Goal: Task Accomplishment & Management: Manage account settings

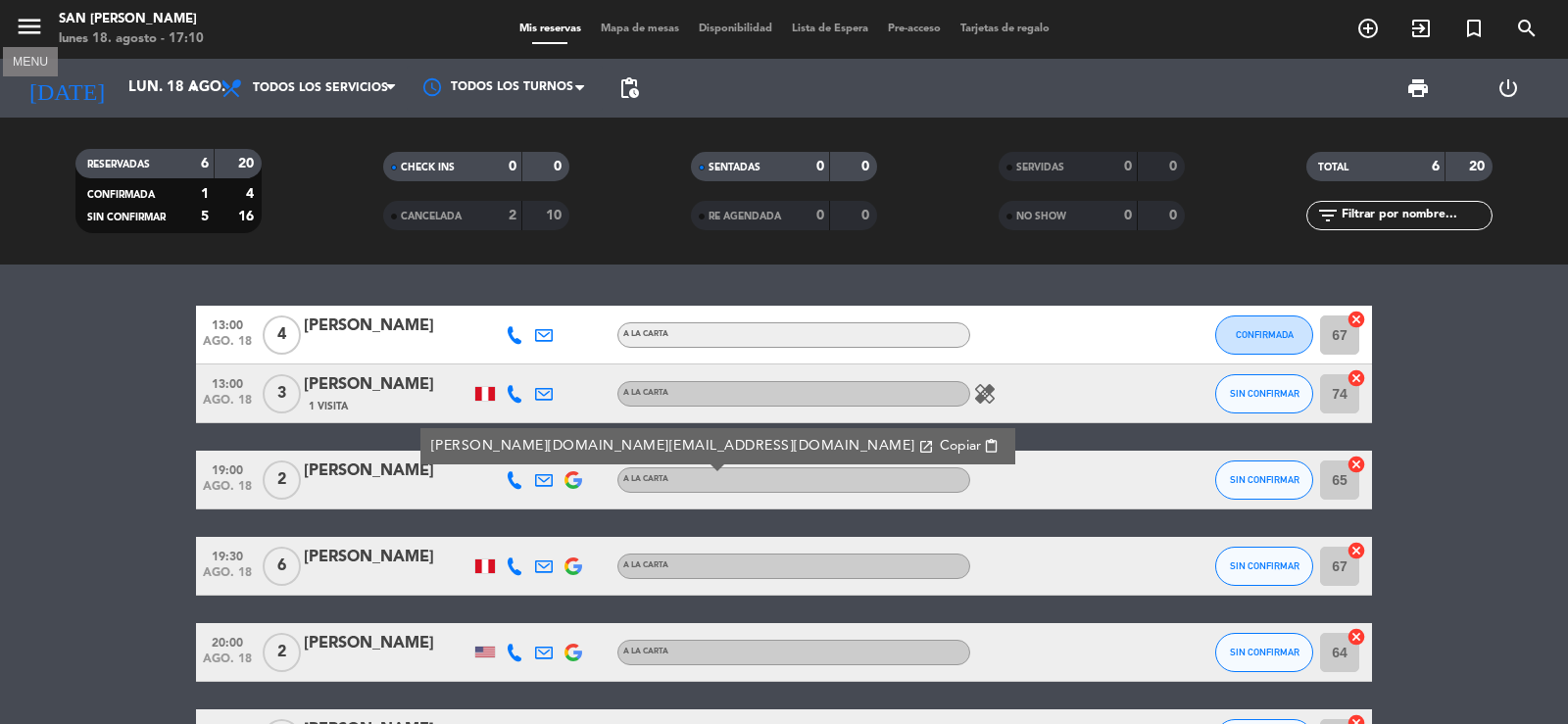
scroll to position [98, 0]
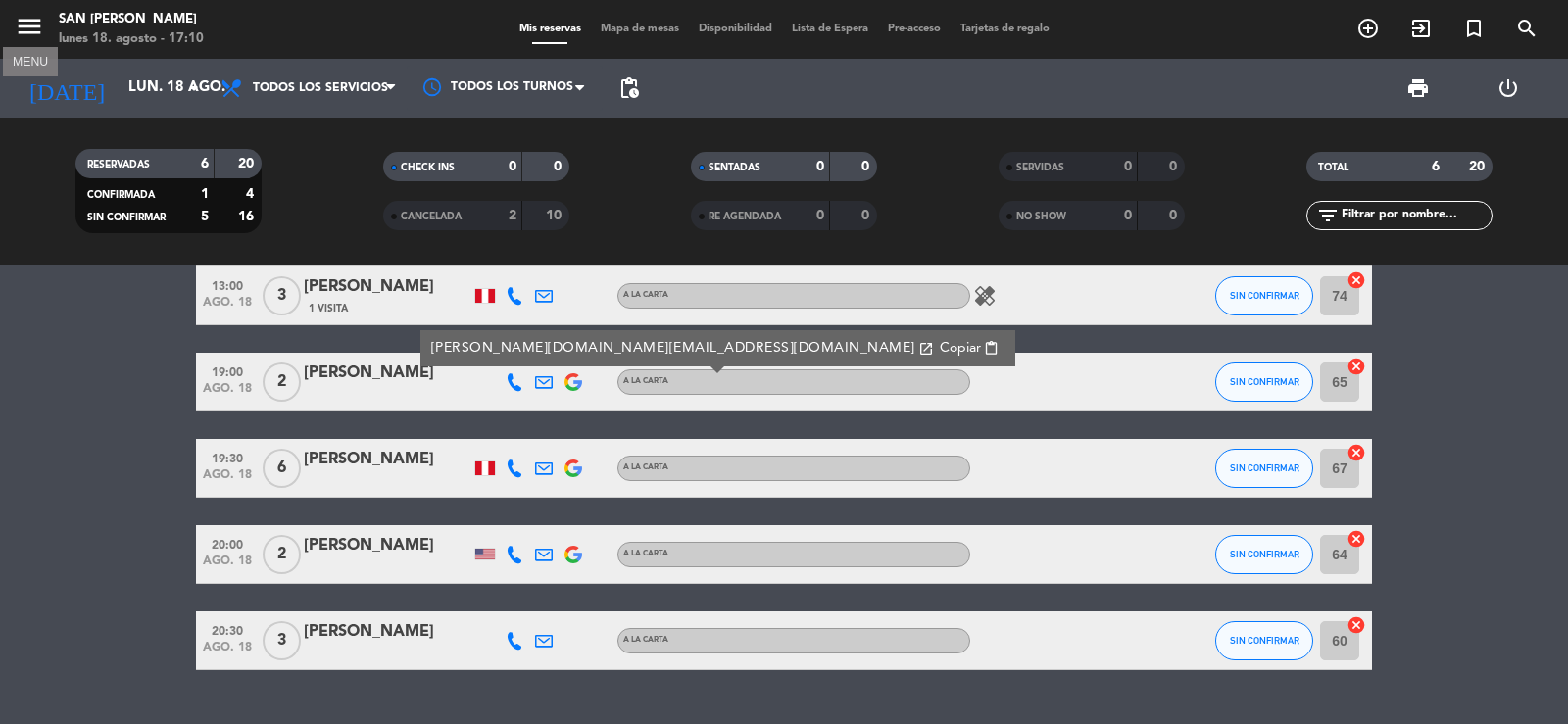
click at [30, 34] on icon "menu" at bounding box center [30, 27] width 30 height 30
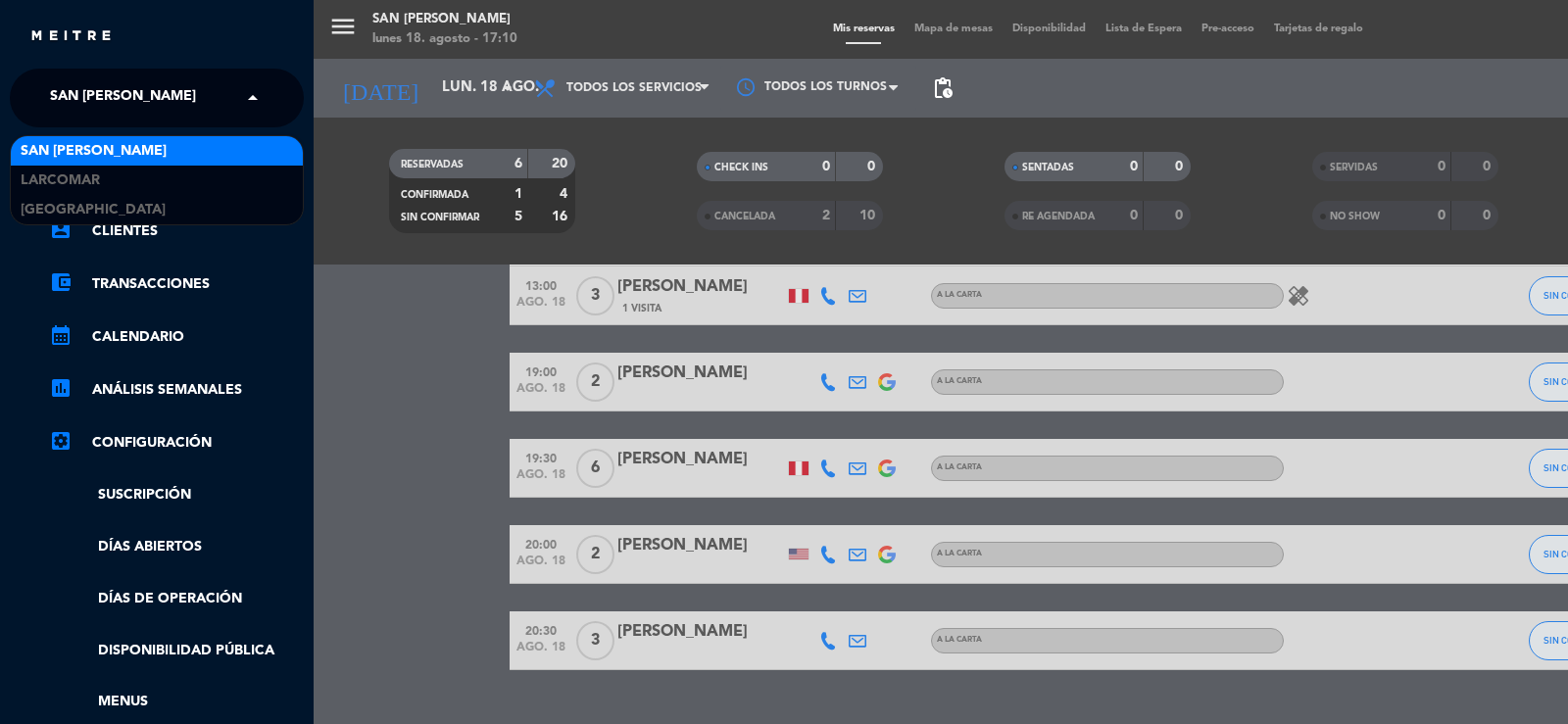
click at [128, 105] on span "San [PERSON_NAME]" at bounding box center [123, 98] width 146 height 41
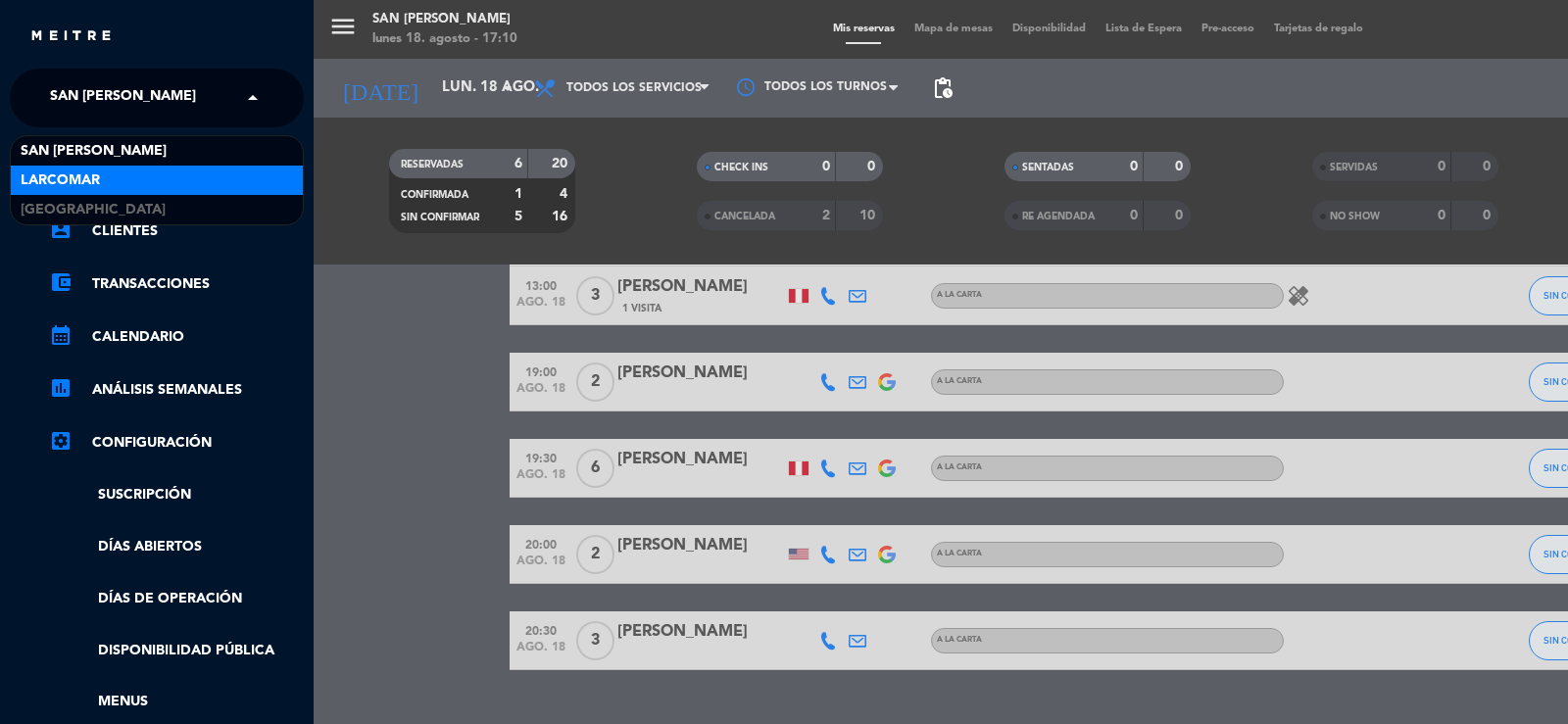
click at [72, 173] on span "Larcomar" at bounding box center [60, 180] width 80 height 23
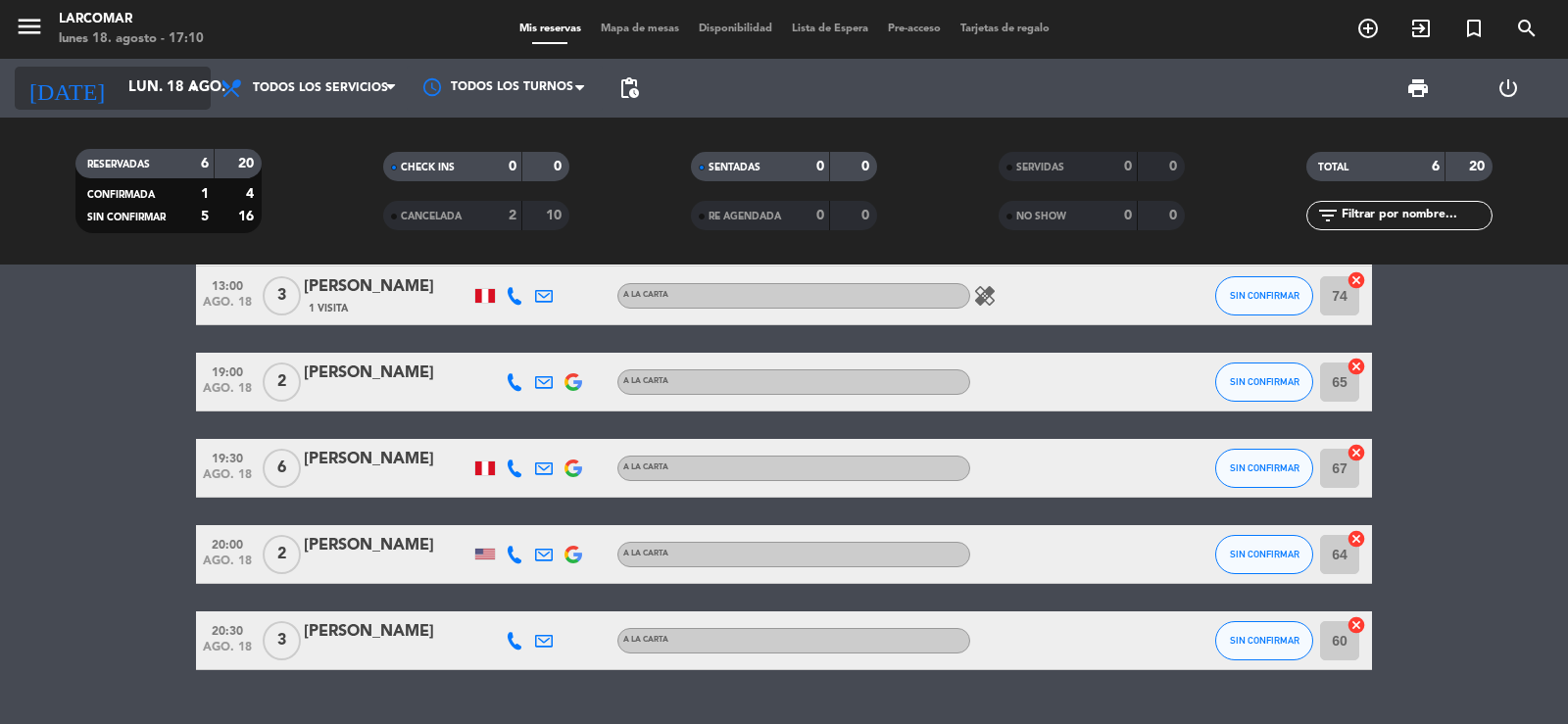
click at [128, 83] on input "lun. 18 ago." at bounding box center [213, 89] width 189 height 37
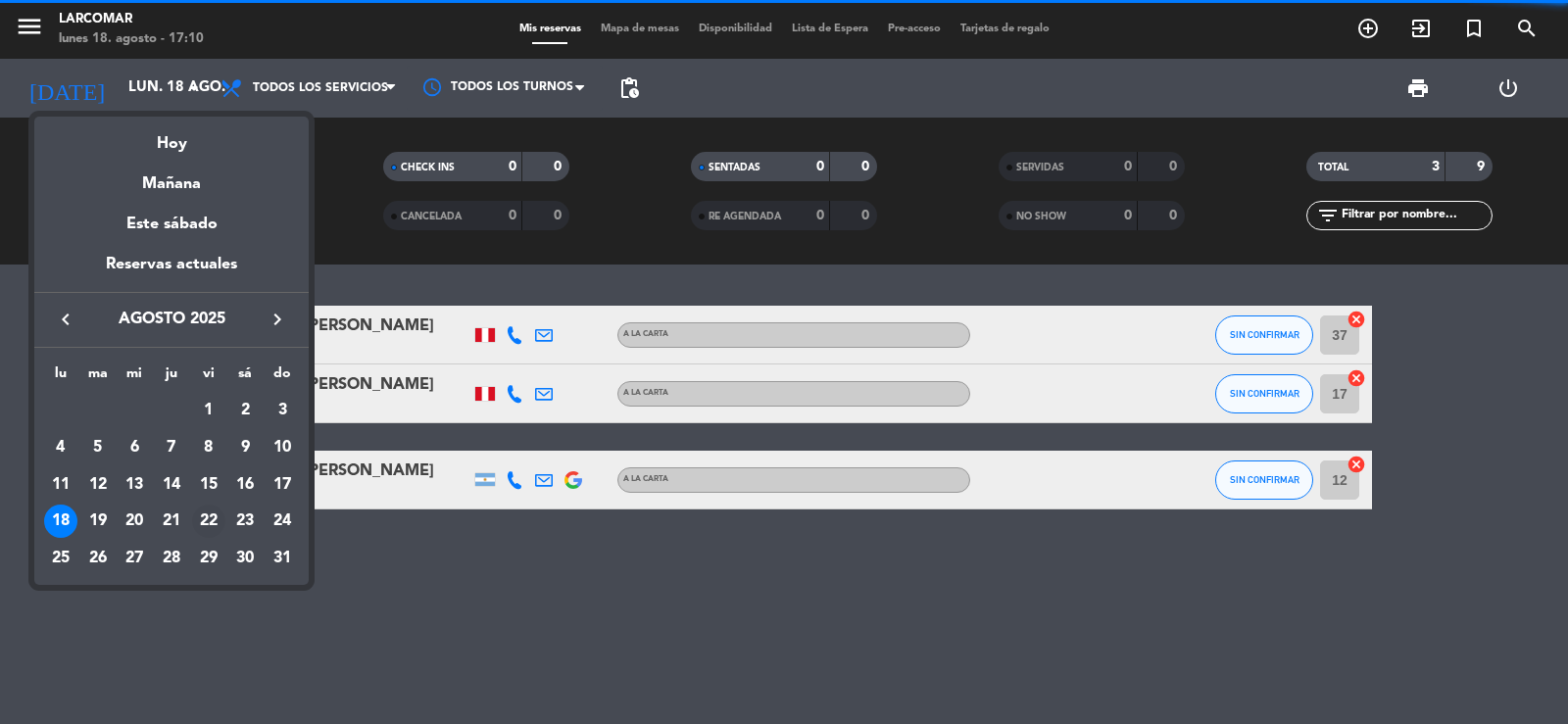
scroll to position [0, 0]
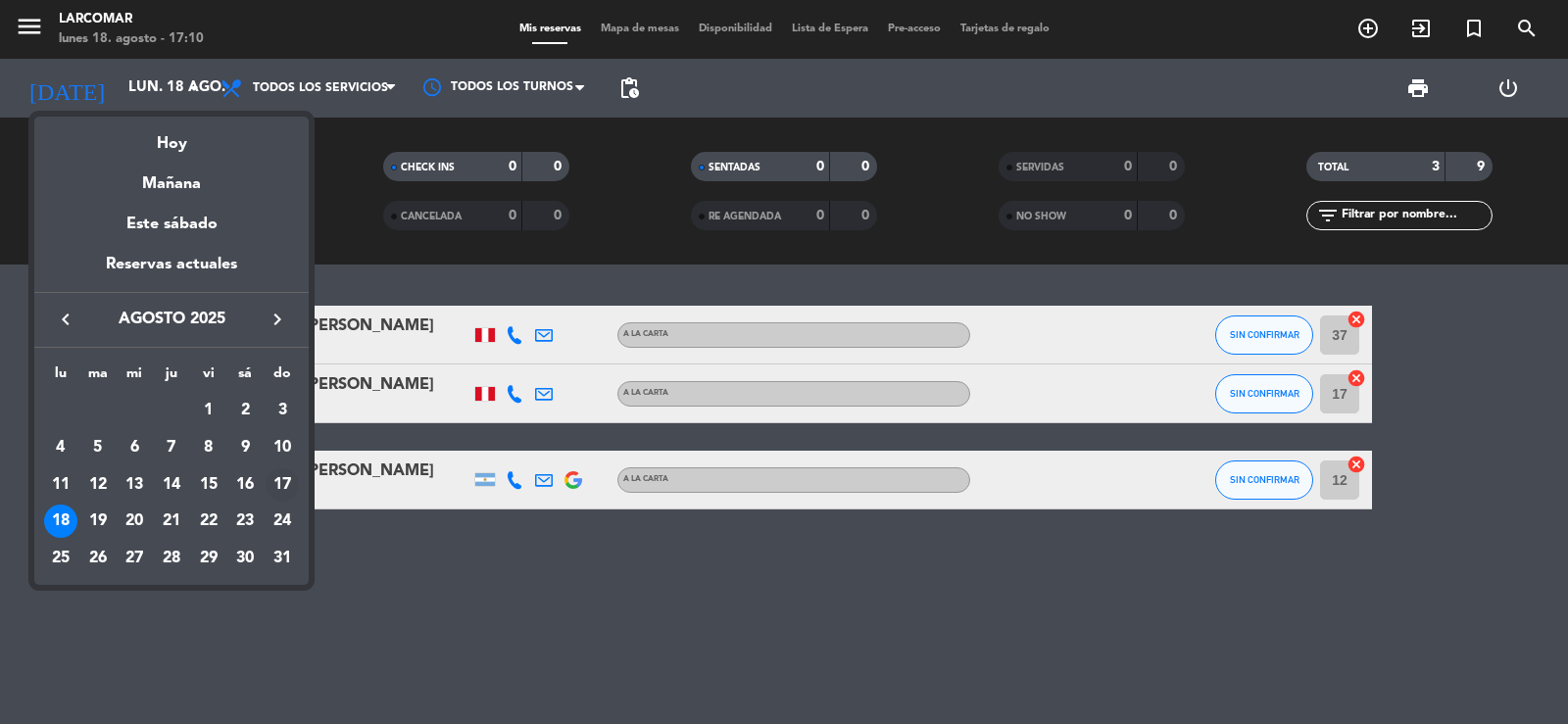
click at [284, 484] on div "17" at bounding box center [282, 485] width 33 height 33
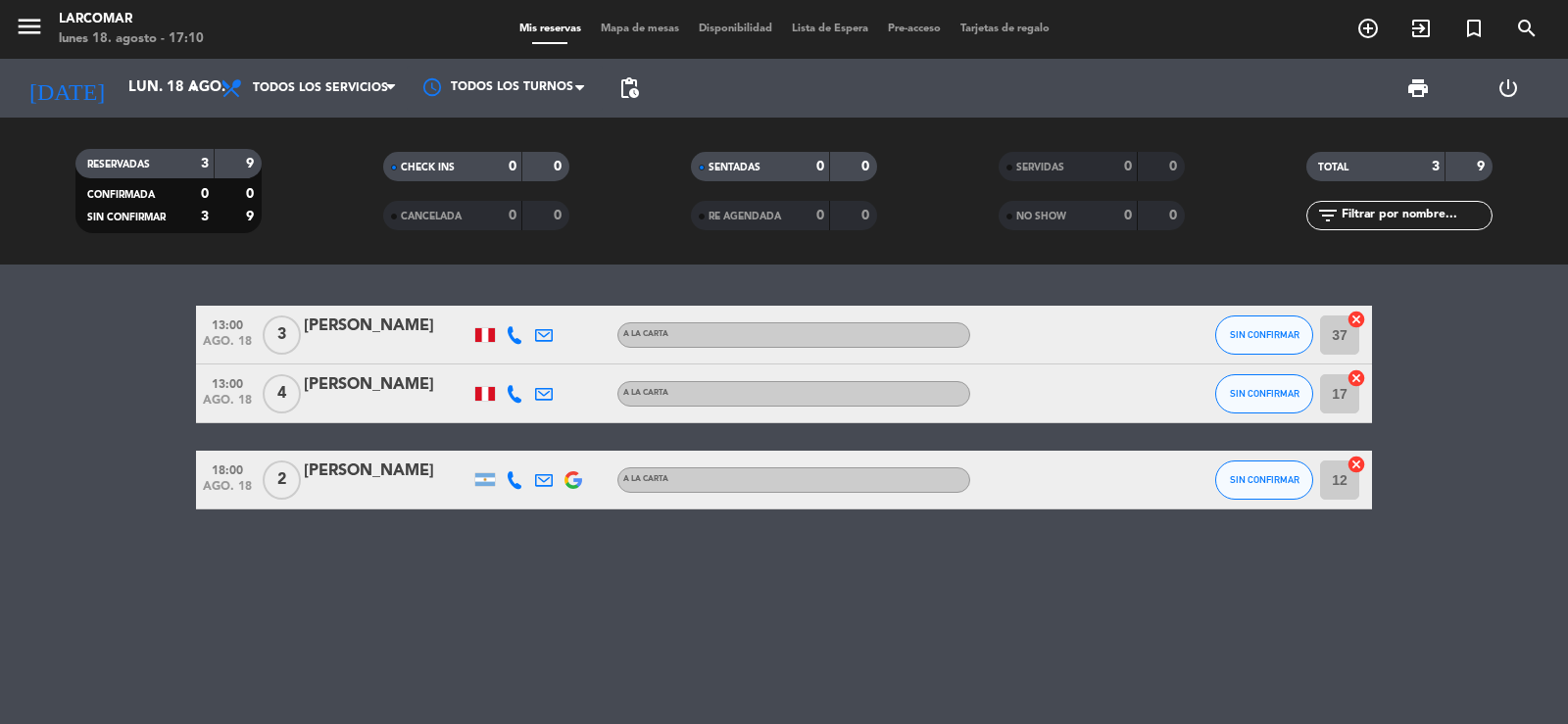
type input "dom. 17 ago."
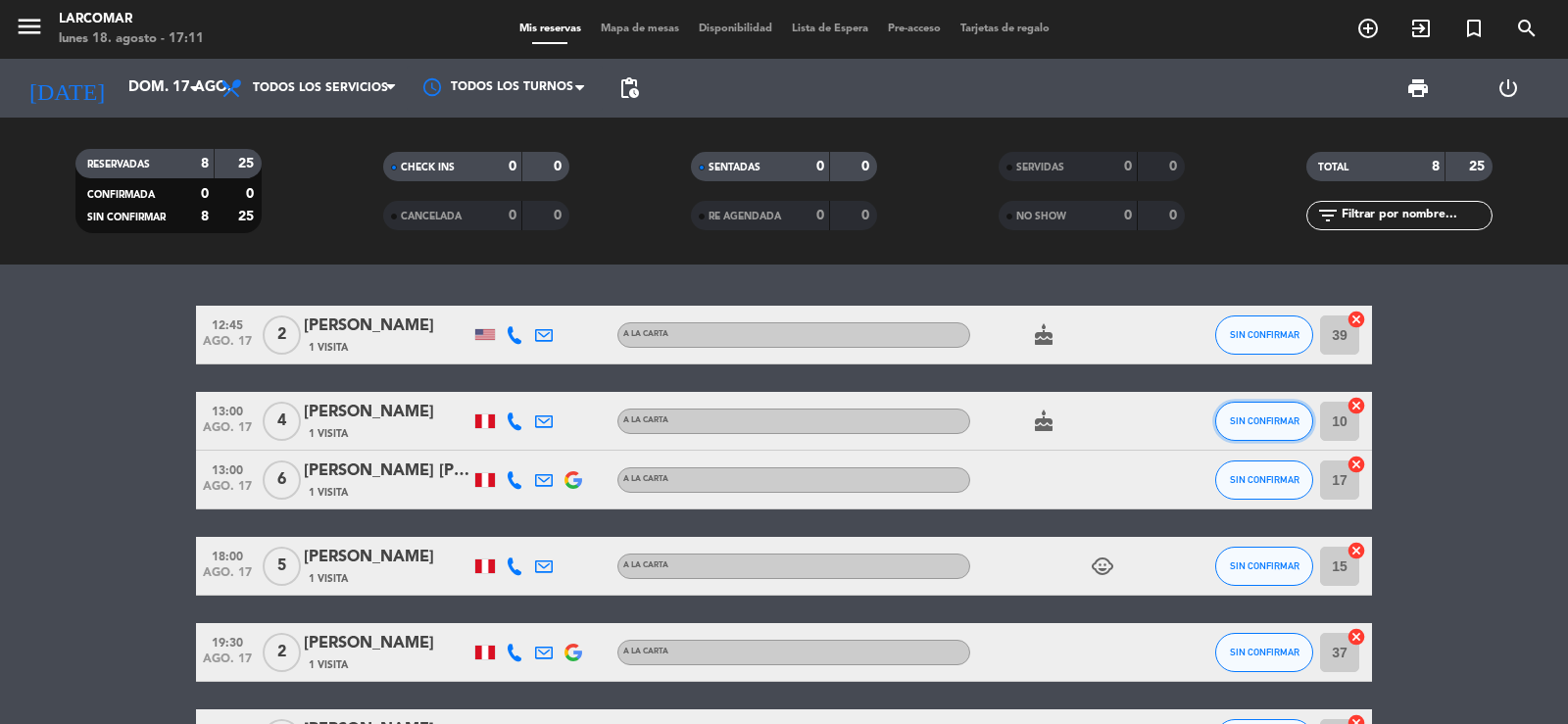
click at [1274, 404] on button "SIN CONFIRMAR" at bounding box center [1265, 422] width 98 height 39
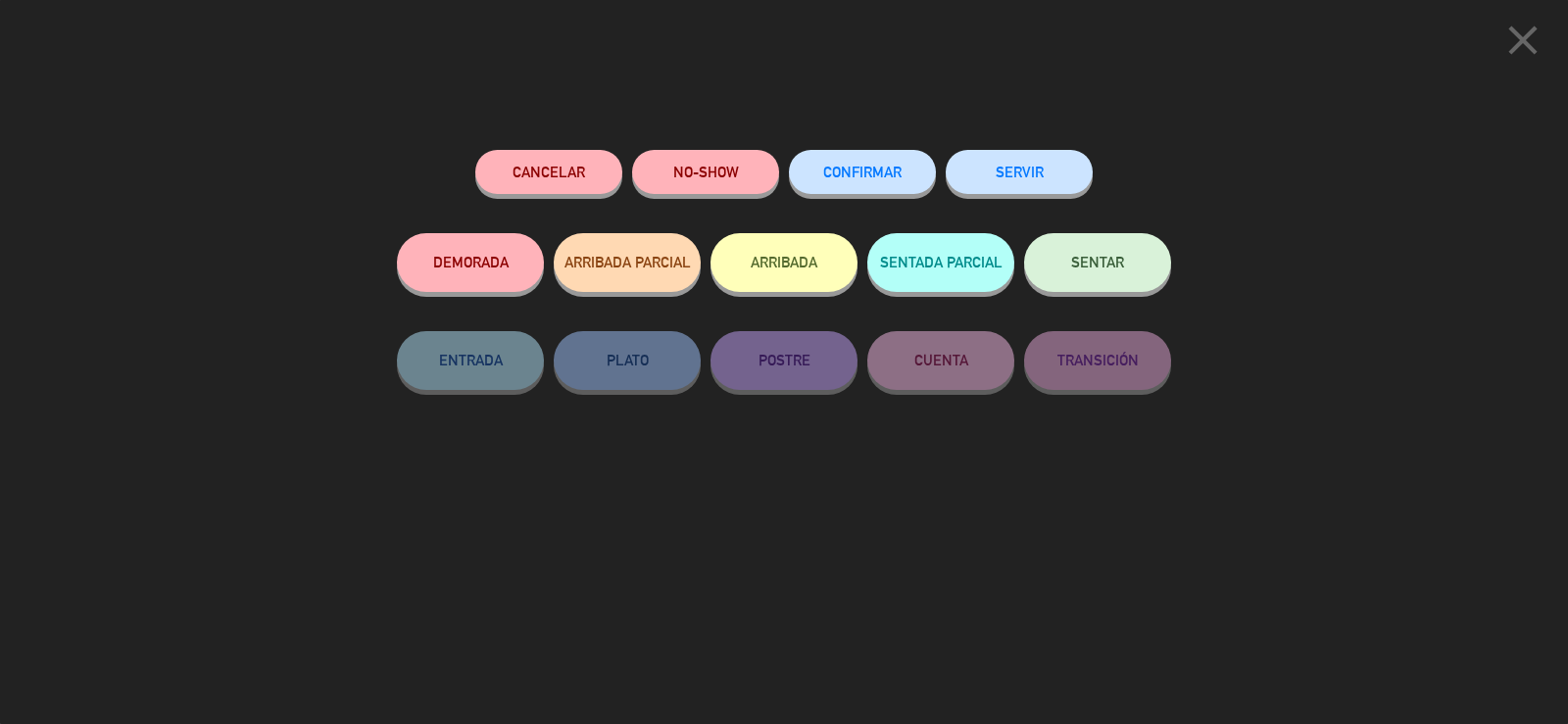
click at [979, 166] on button "SERVIR" at bounding box center [1019, 171] width 147 height 44
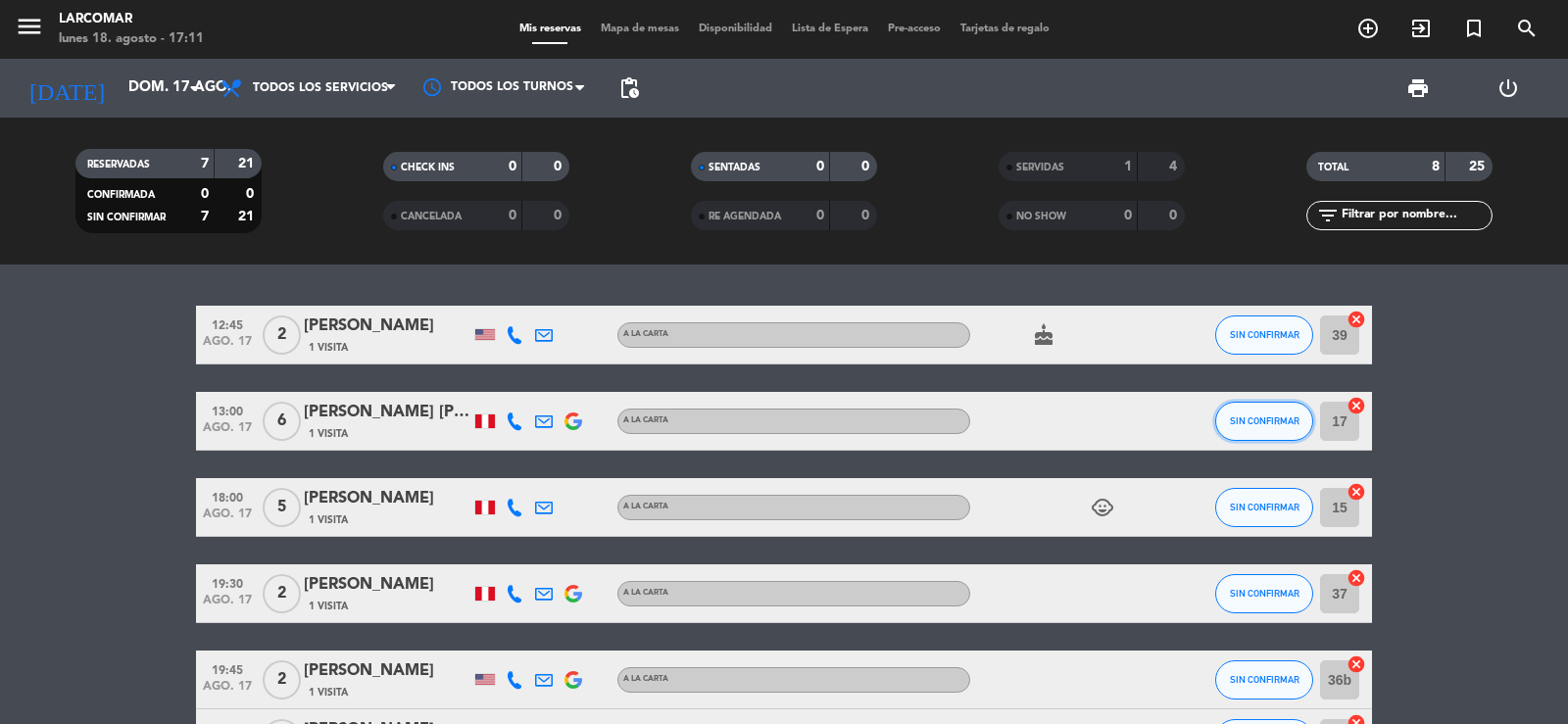
click at [1245, 415] on button "SIN CONFIRMAR" at bounding box center [1265, 422] width 98 height 39
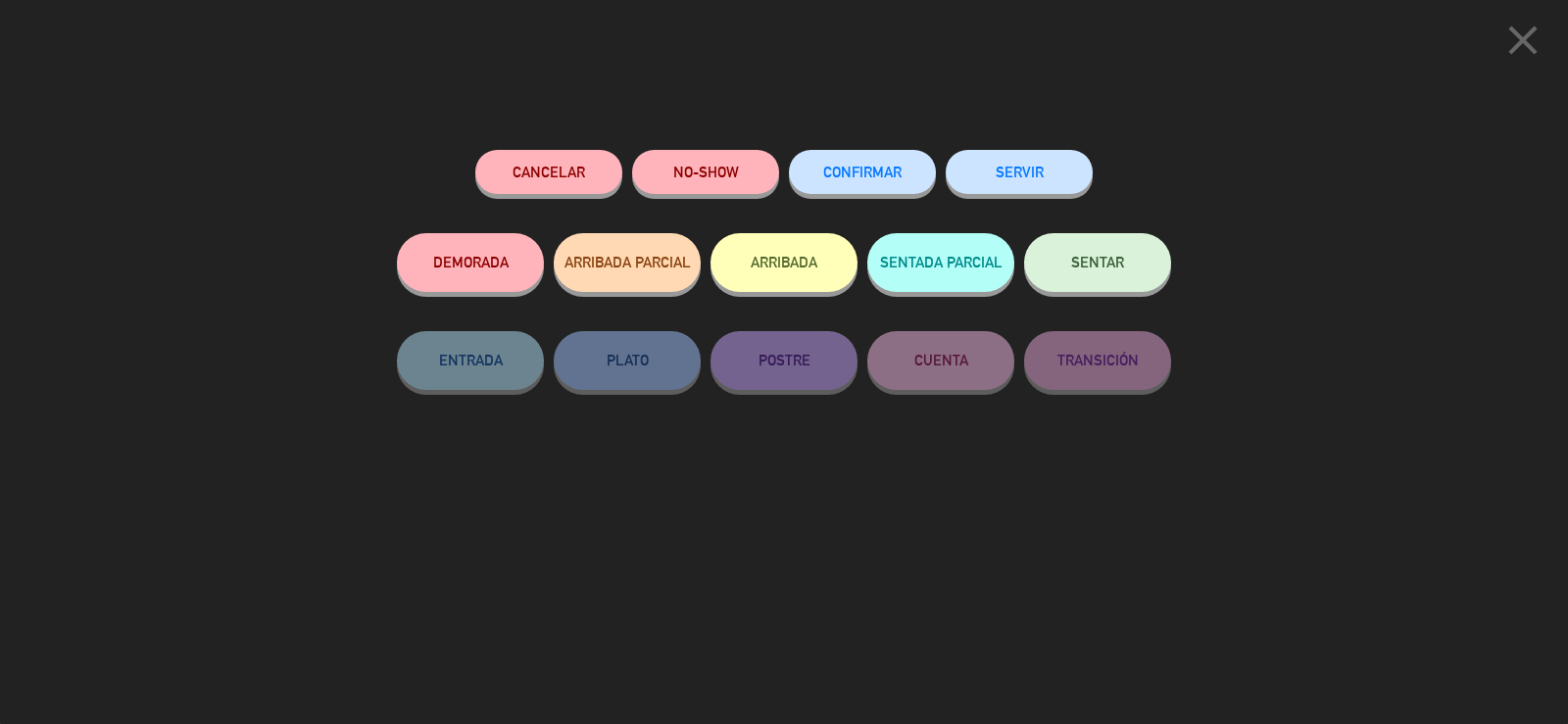
click at [1028, 178] on button "SERVIR" at bounding box center [1019, 171] width 147 height 44
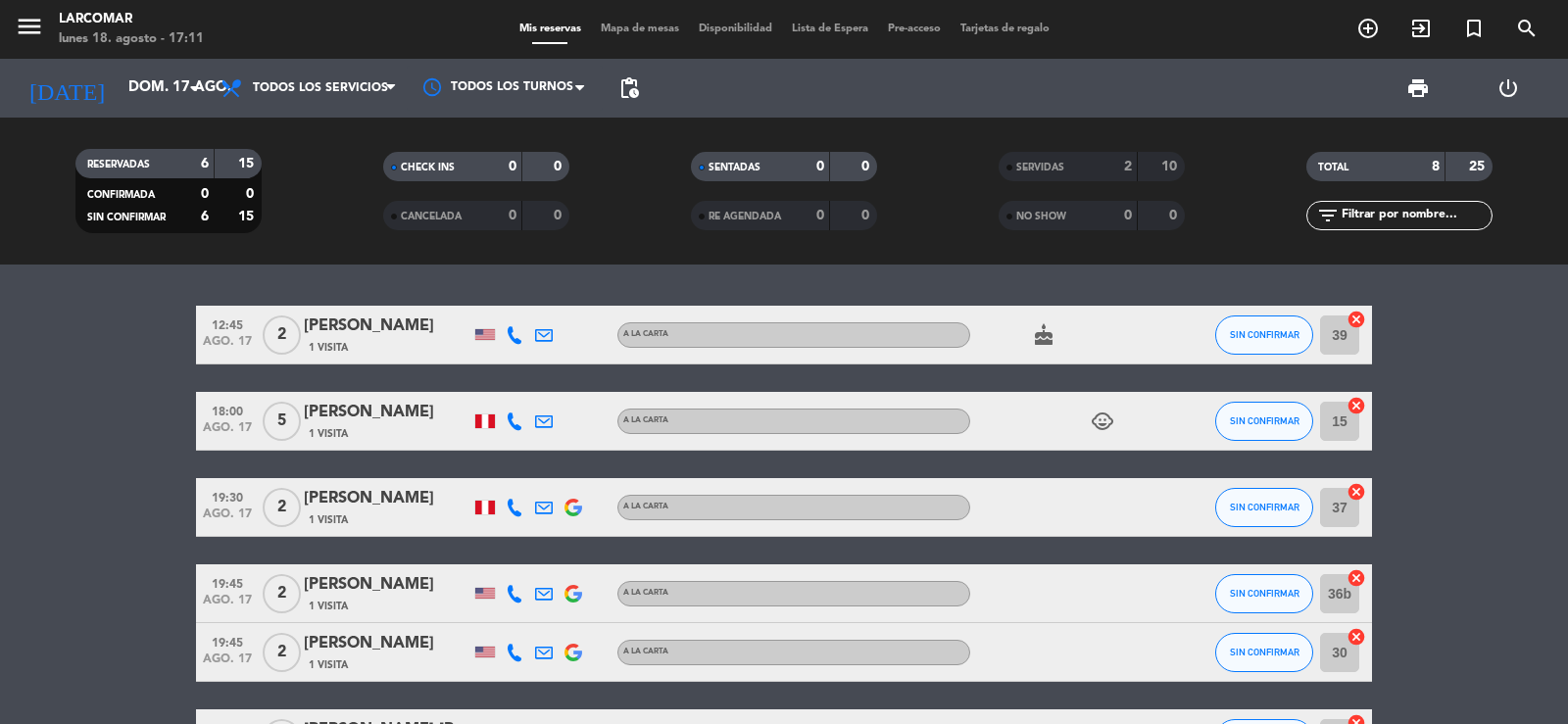
drag, startPoint x: 301, startPoint y: 321, endPoint x: 434, endPoint y: 316, distance: 133.1
click at [434, 316] on div "12:45 ago. 17 2 [PERSON_NAME] 1 Visita A la carta cake SIN CONFIRMAR 39 cancel" at bounding box center [784, 335] width 1176 height 59
copy div "[PERSON_NAME]"
click at [513, 338] on icon at bounding box center [514, 335] width 18 height 18
click at [528, 301] on span "content_paste" at bounding box center [535, 302] width 15 height 15
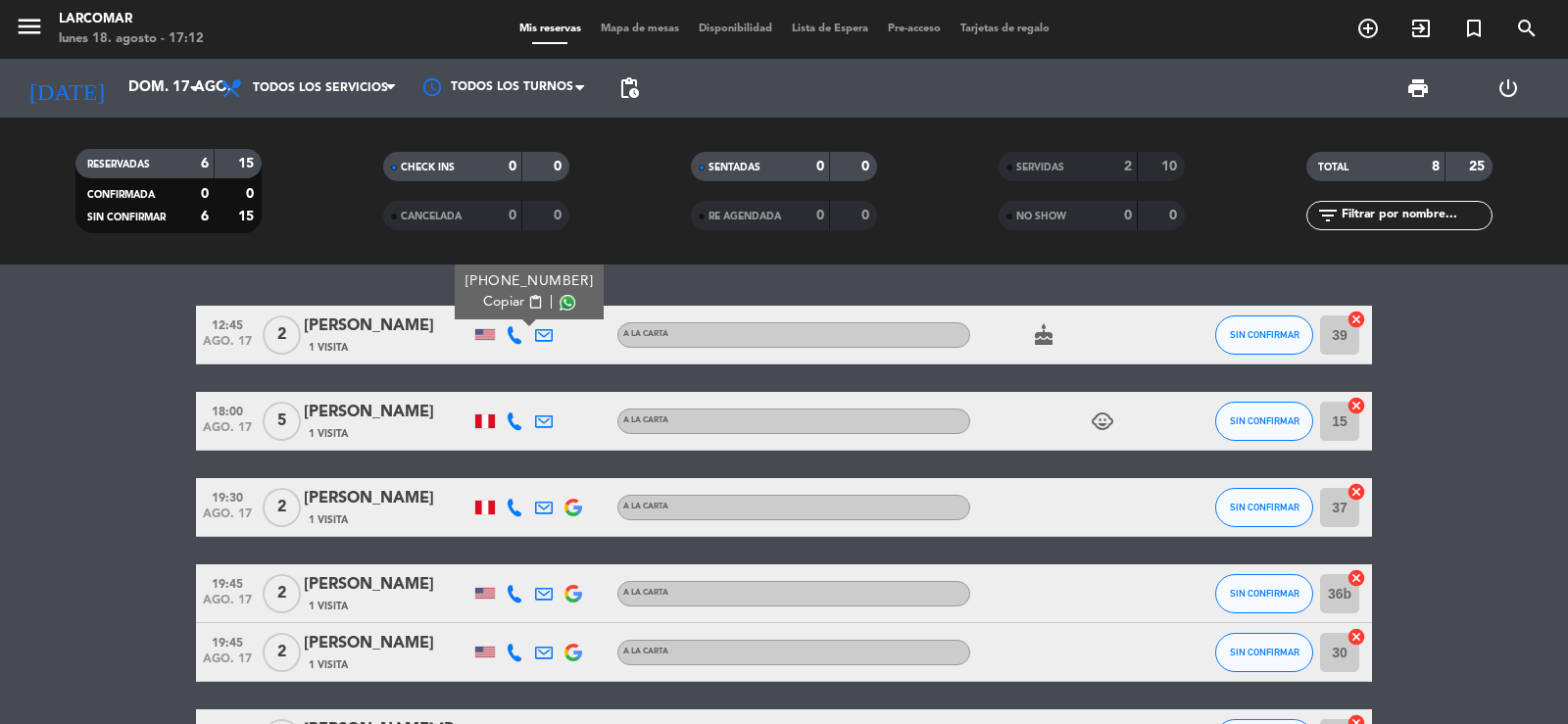
drag, startPoint x: 302, startPoint y: 323, endPoint x: 445, endPoint y: 327, distance: 143.1
click at [445, 327] on div "12:45 ago. 17 2 [PERSON_NAME] 1 Visita [PHONE_NUMBER] Copiar content_paste | A …" at bounding box center [784, 335] width 1176 height 59
copy div "[PERSON_NAME]"
click at [1261, 509] on span "SIN CONFIRMAR" at bounding box center [1265, 507] width 70 height 11
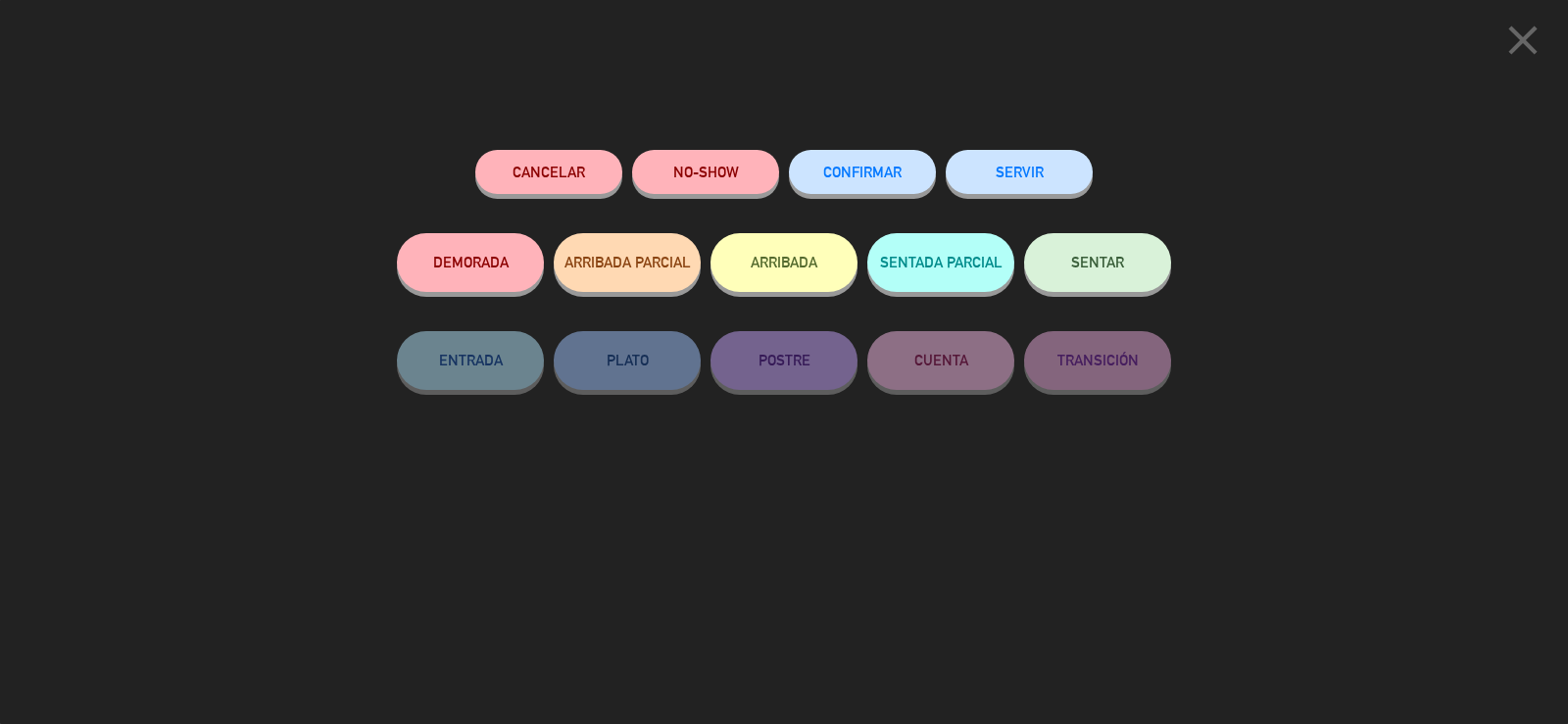
click at [681, 167] on button "NO-SHOW" at bounding box center [705, 171] width 147 height 44
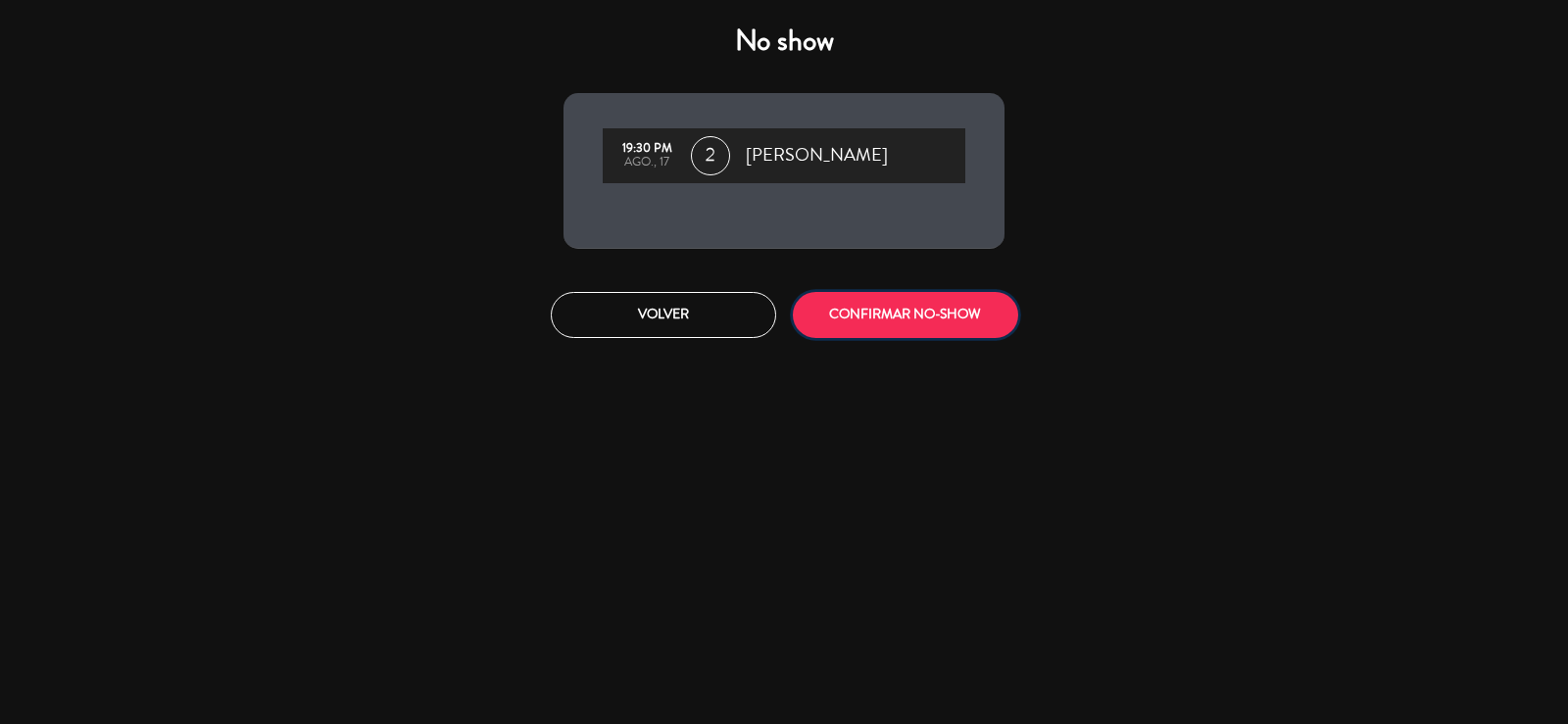
click at [938, 315] on button "CONFIRMAR NO-SHOW" at bounding box center [905, 315] width 225 height 46
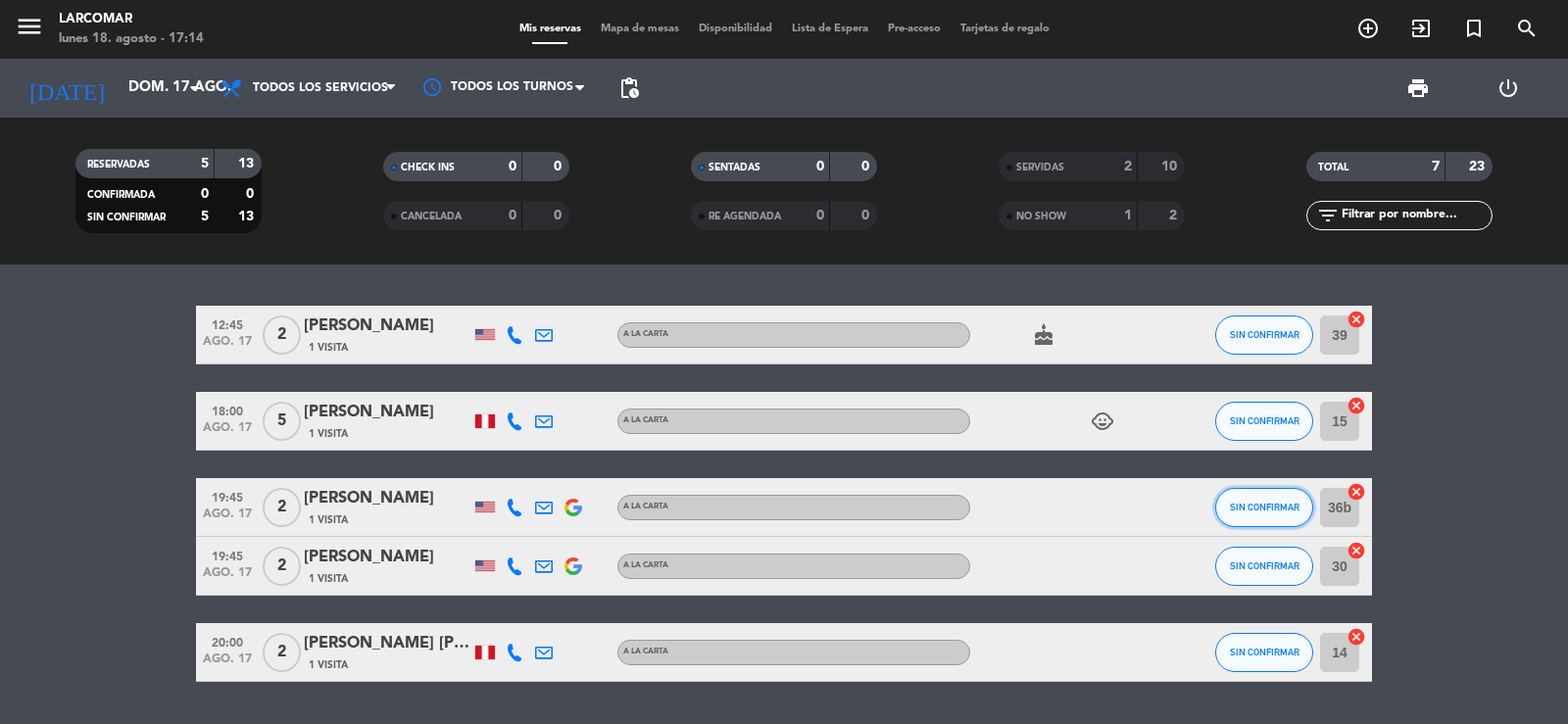
click at [1286, 508] on span "SIN CONFIRMAR" at bounding box center [1265, 507] width 70 height 11
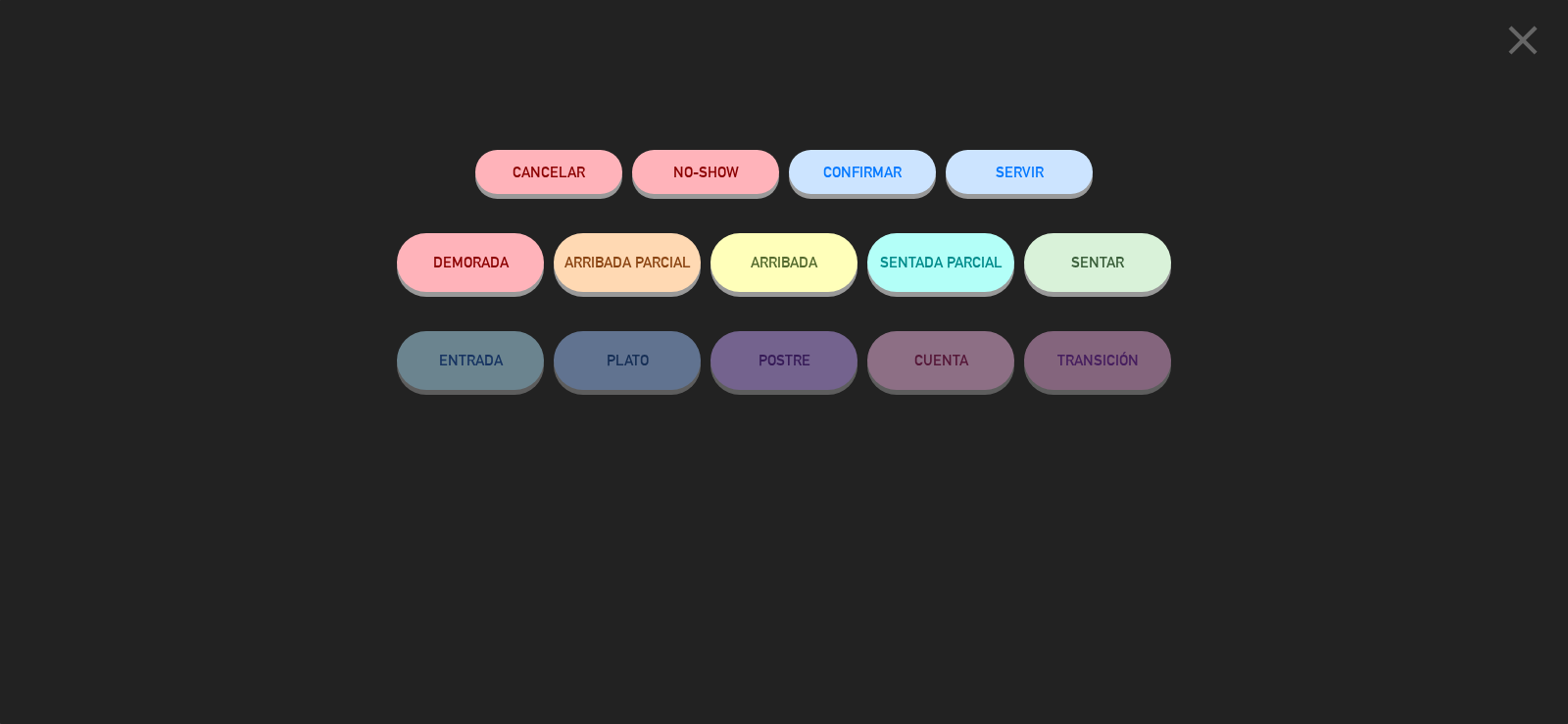
click at [1005, 184] on button "SERVIR" at bounding box center [1019, 171] width 147 height 44
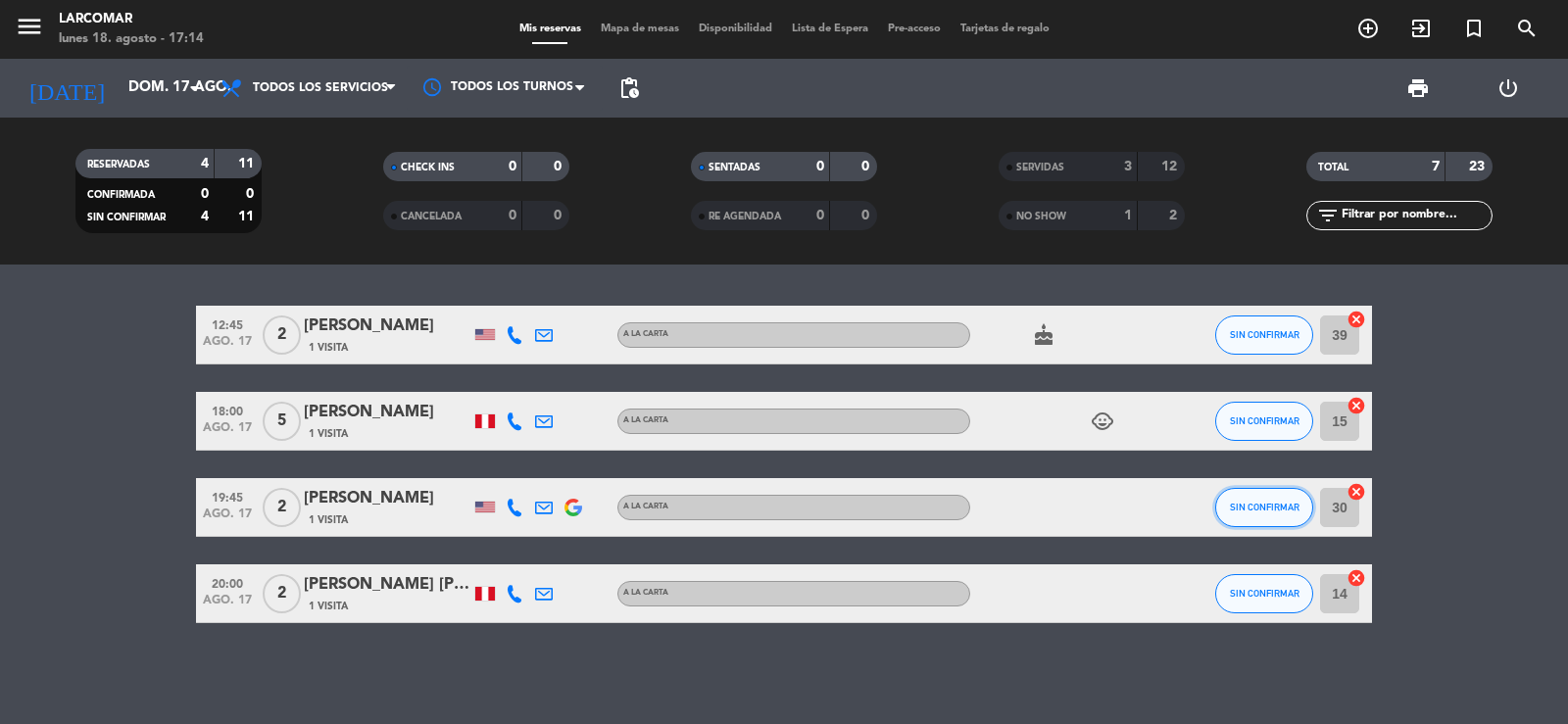
click at [1292, 492] on button "SIN CONFIRMAR" at bounding box center [1265, 508] width 98 height 39
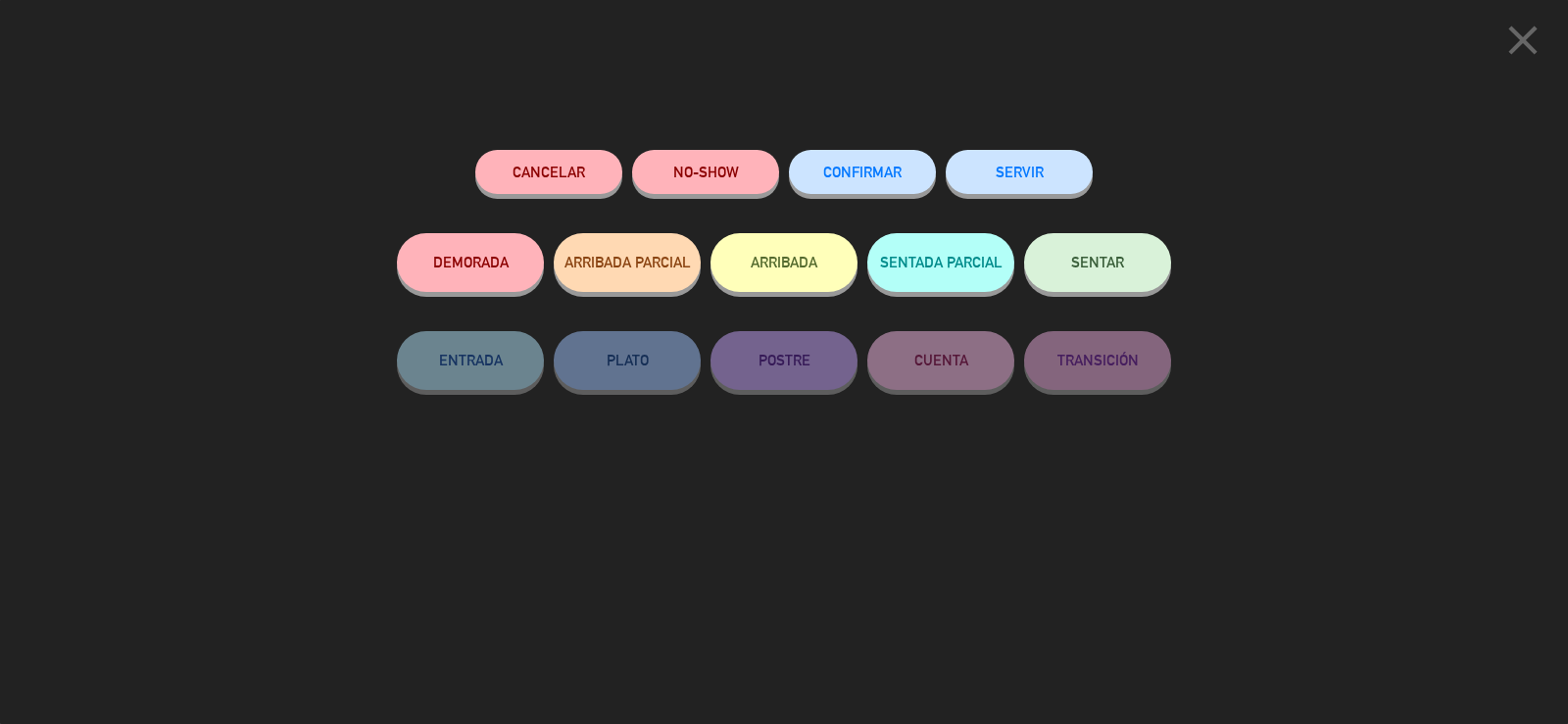
click at [1064, 183] on button "SERVIR" at bounding box center [1019, 171] width 147 height 44
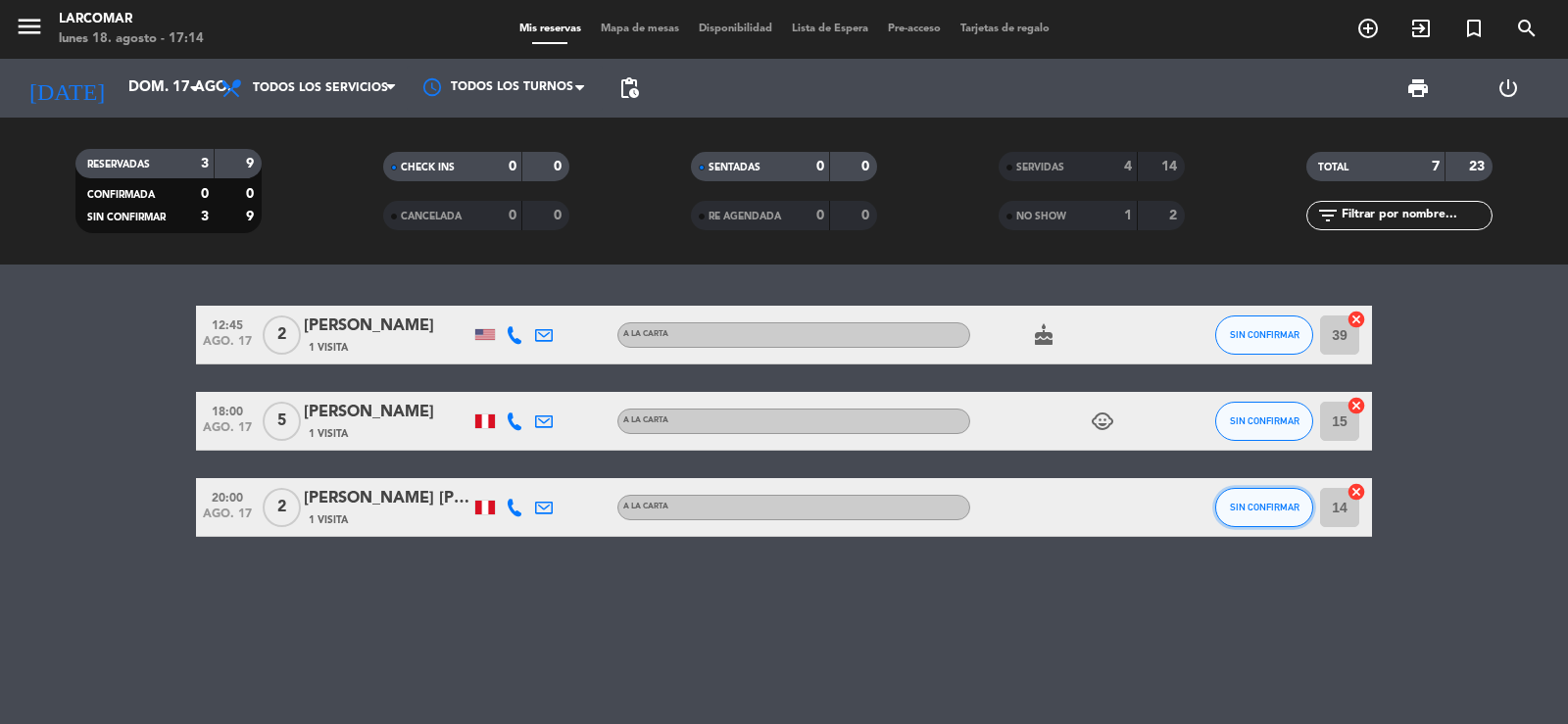
click at [1247, 507] on span "SIN CONFIRMAR" at bounding box center [1265, 507] width 70 height 11
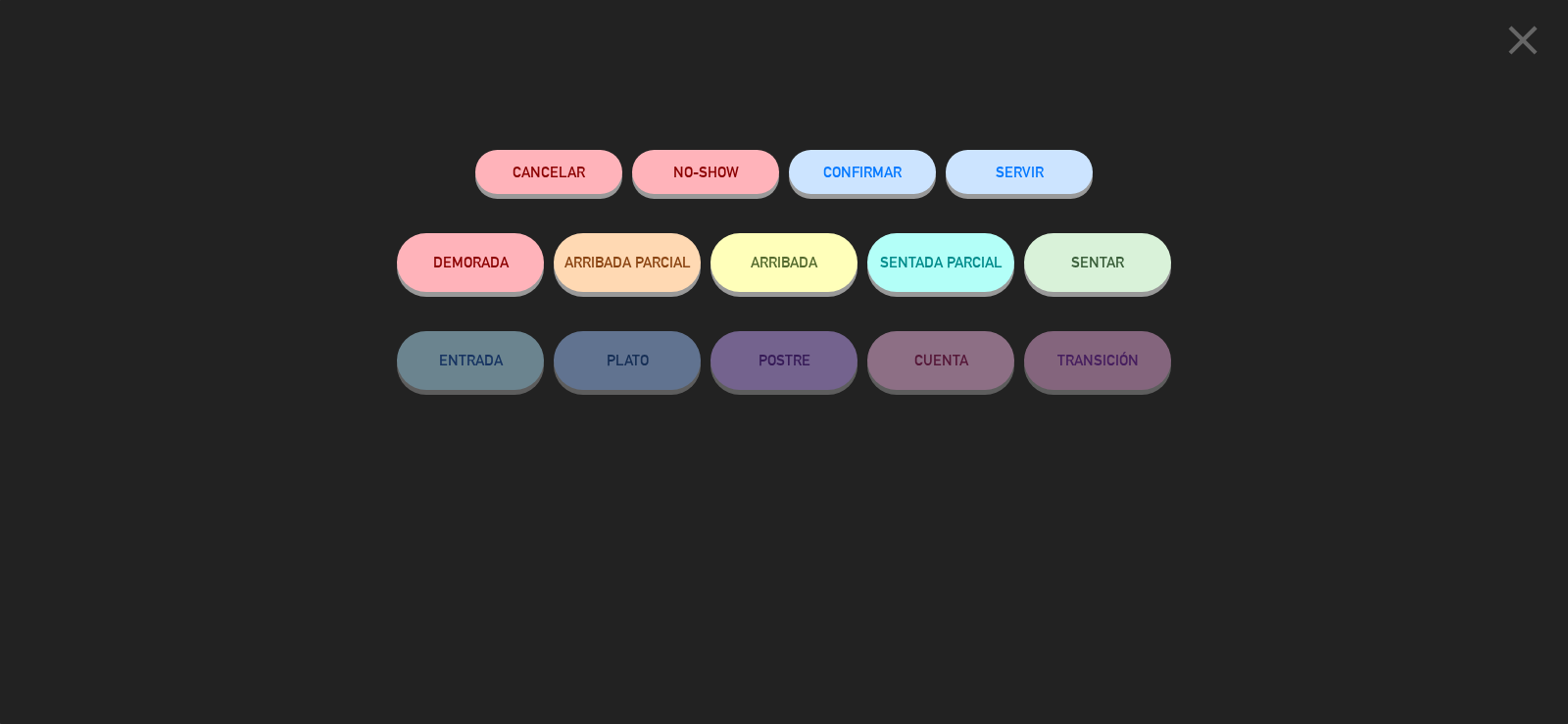
click at [712, 167] on button "NO-SHOW" at bounding box center [705, 171] width 147 height 44
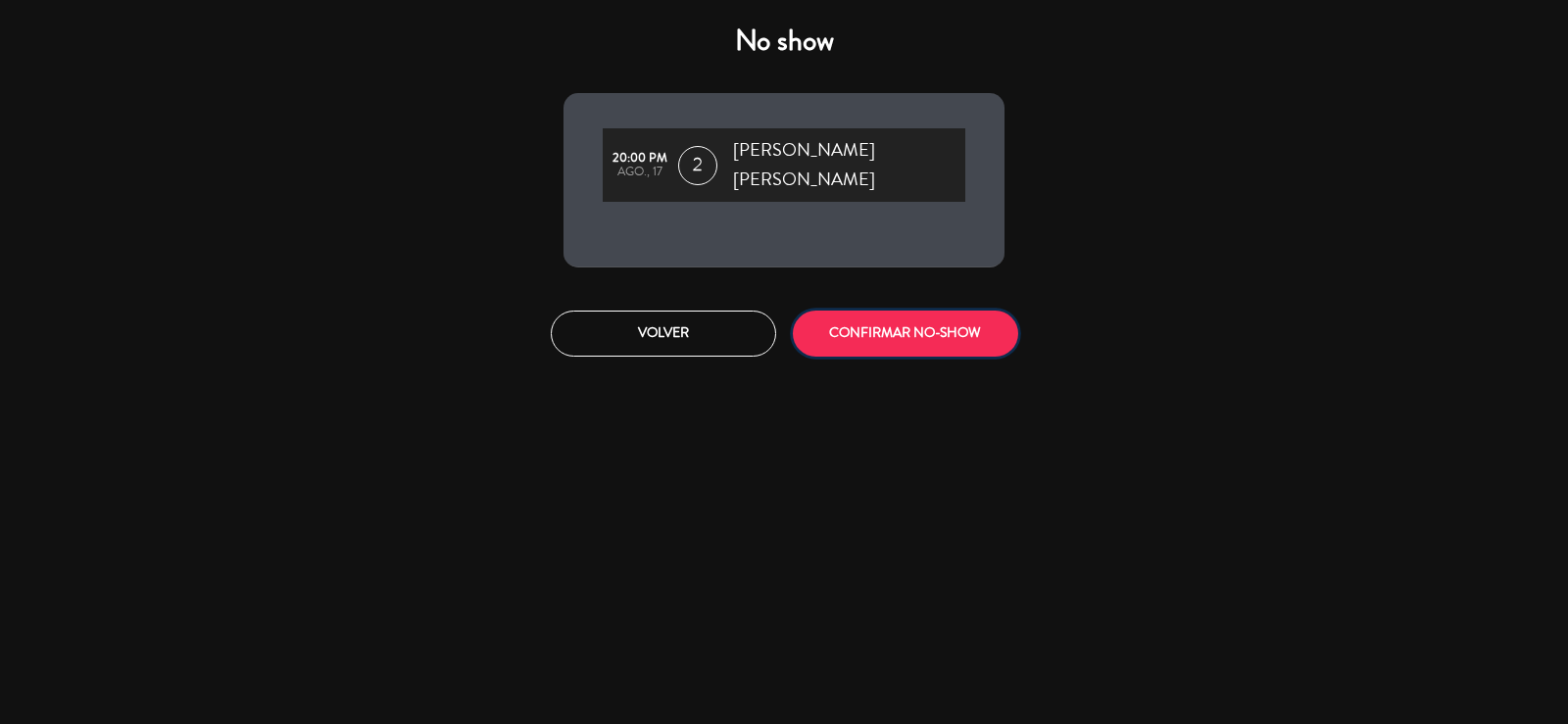
click at [924, 347] on button "CONFIRMAR NO-SHOW" at bounding box center [905, 333] width 225 height 46
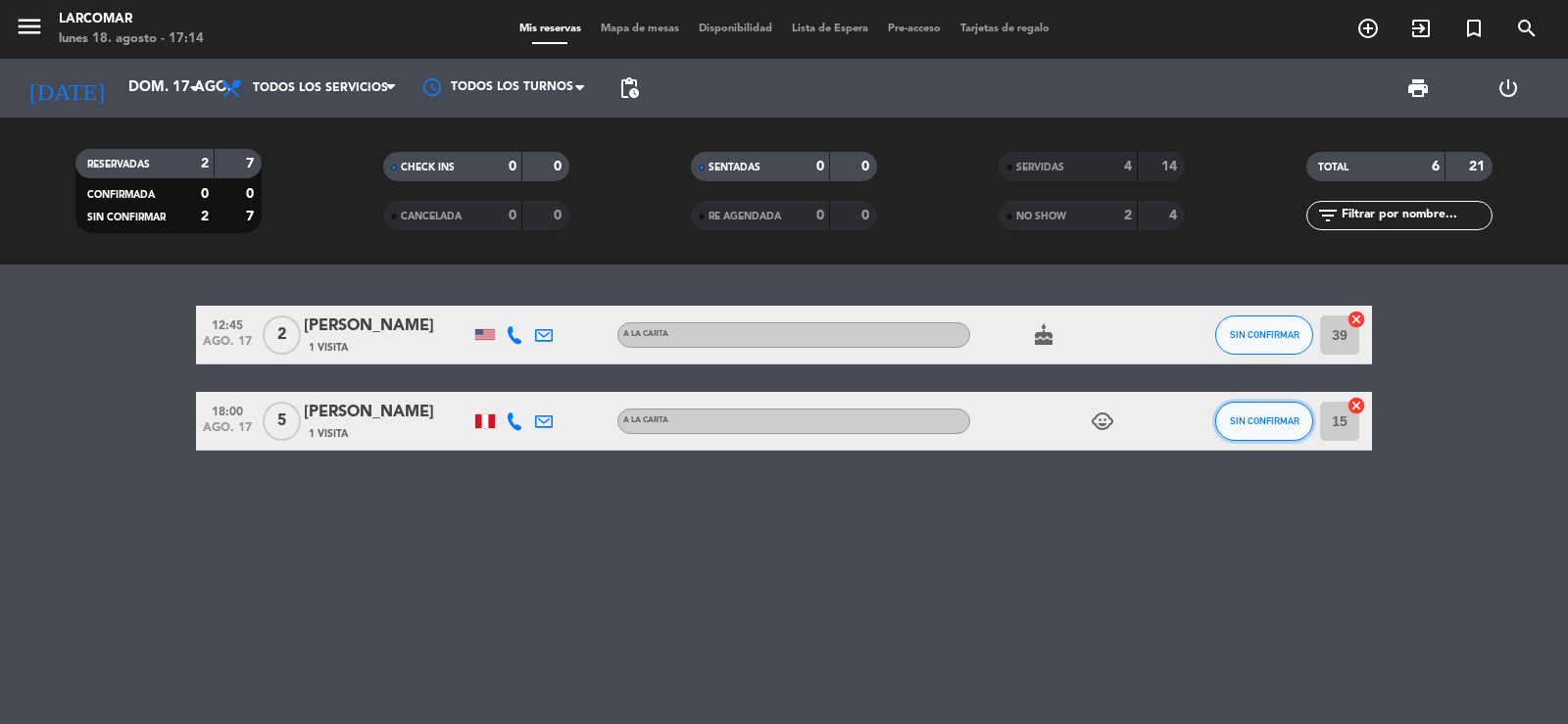
click at [1308, 421] on button "SIN CONFIRMAR" at bounding box center [1265, 422] width 98 height 39
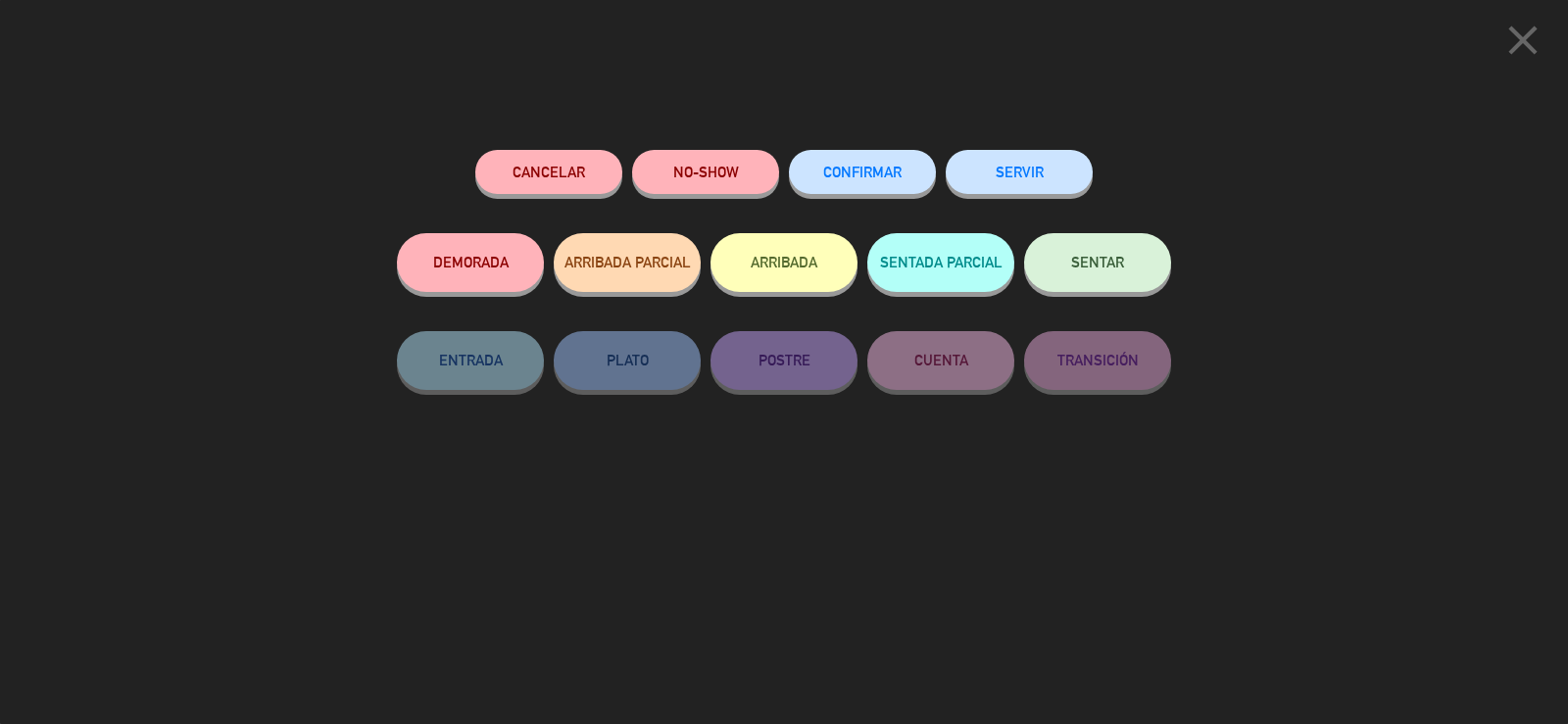
click at [1054, 186] on button "SERVIR" at bounding box center [1019, 171] width 147 height 44
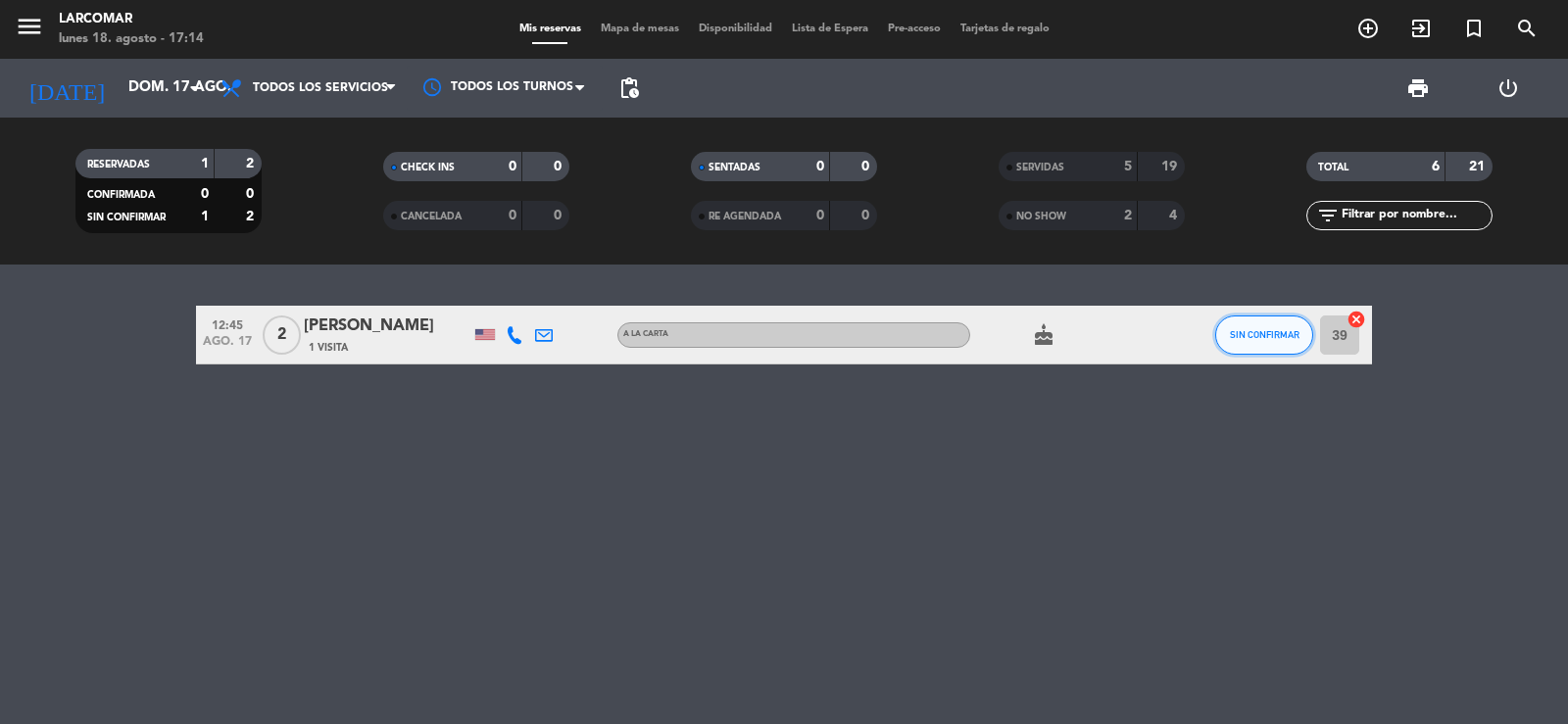
click at [1262, 328] on button "SIN CONFIRMAR" at bounding box center [1265, 335] width 98 height 39
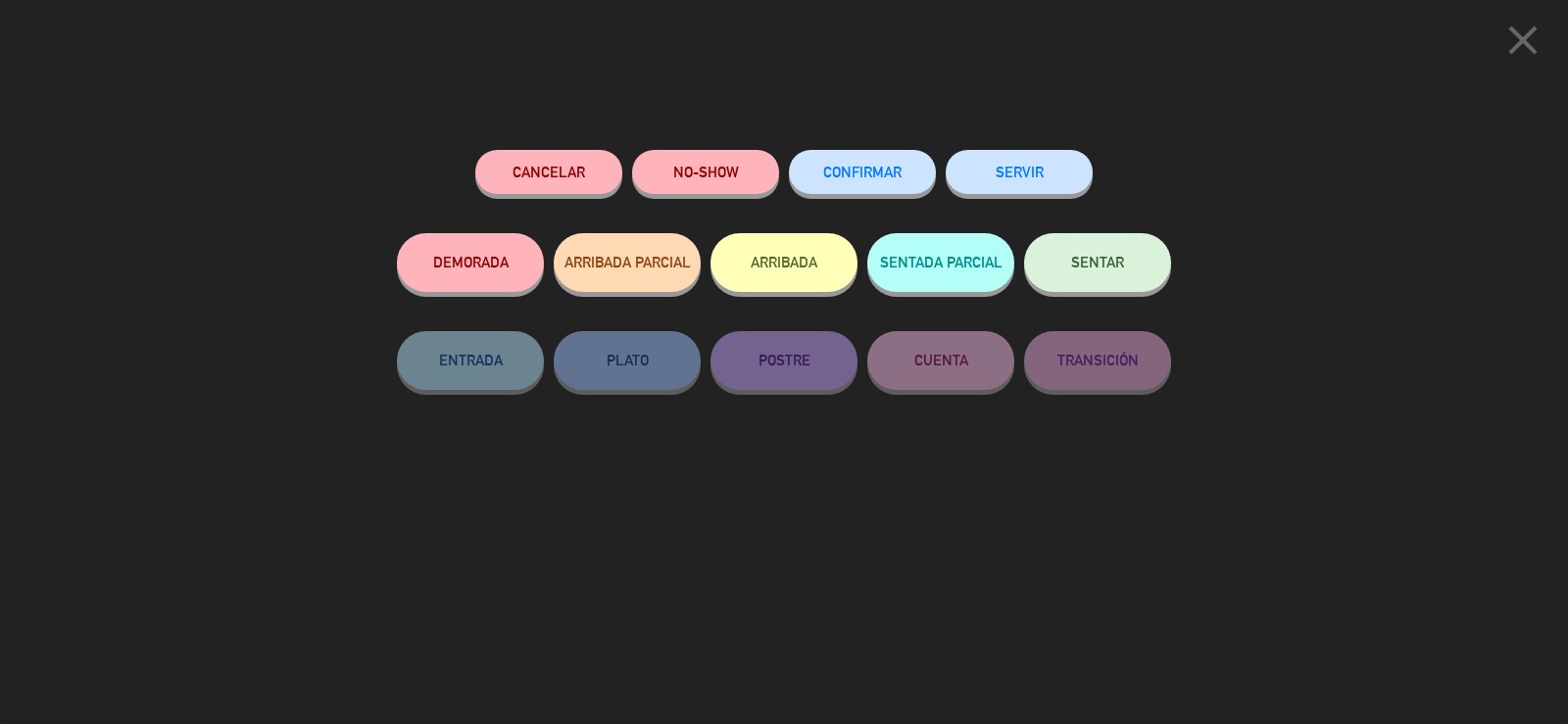
click at [707, 170] on button "NO-SHOW" at bounding box center [705, 171] width 147 height 44
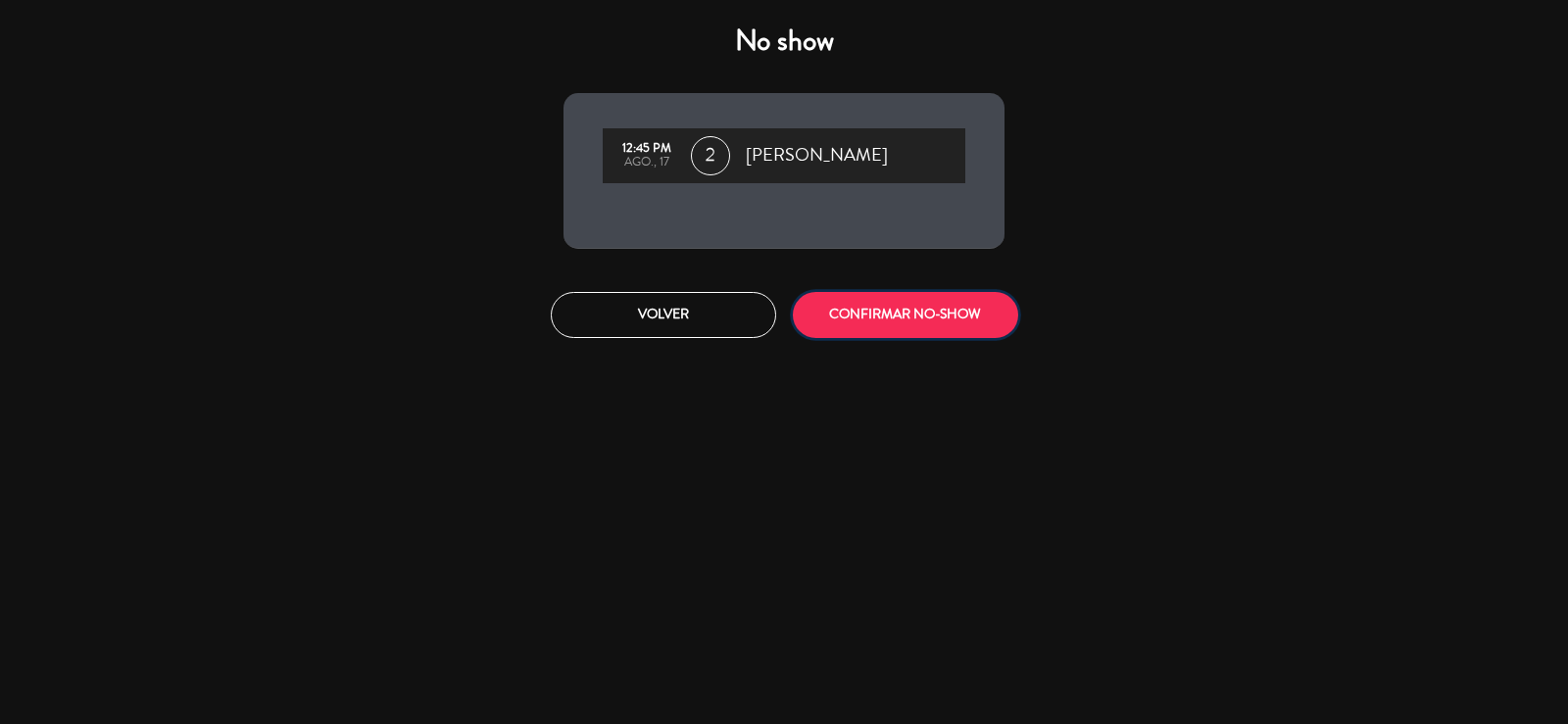
click at [880, 321] on button "CONFIRMAR NO-SHOW" at bounding box center [905, 315] width 225 height 46
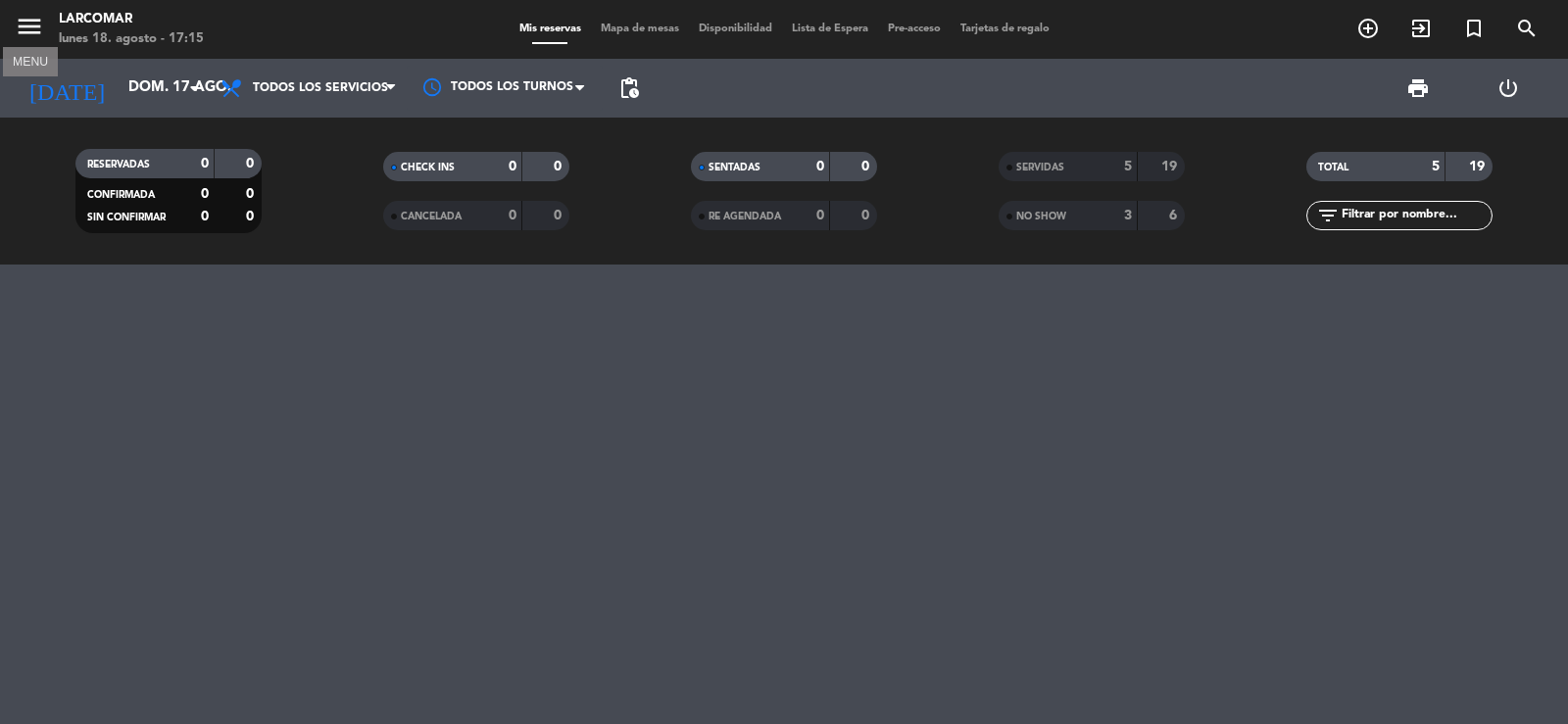
click at [26, 18] on icon "menu" at bounding box center [30, 27] width 30 height 30
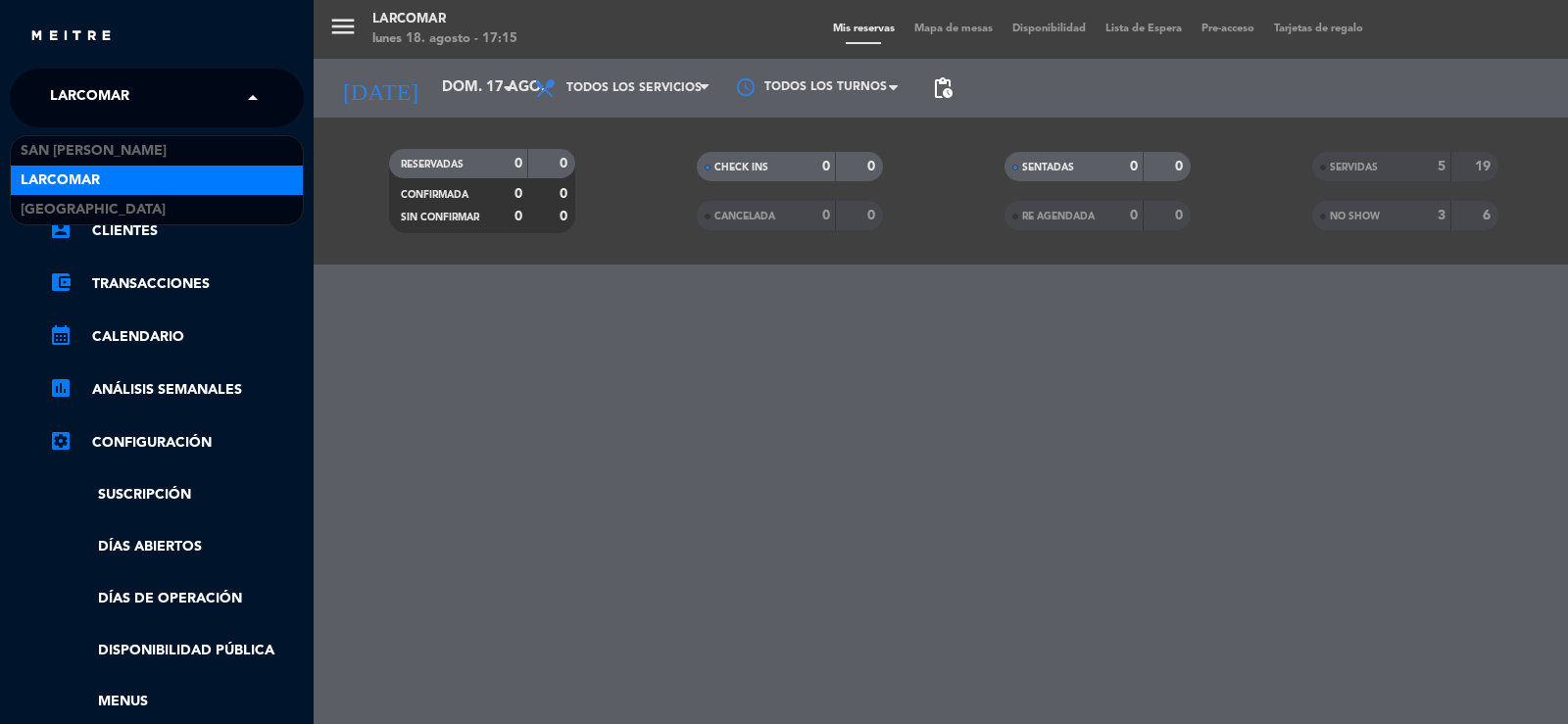
click at [79, 94] on span "Larcomar" at bounding box center [90, 98] width 80 height 41
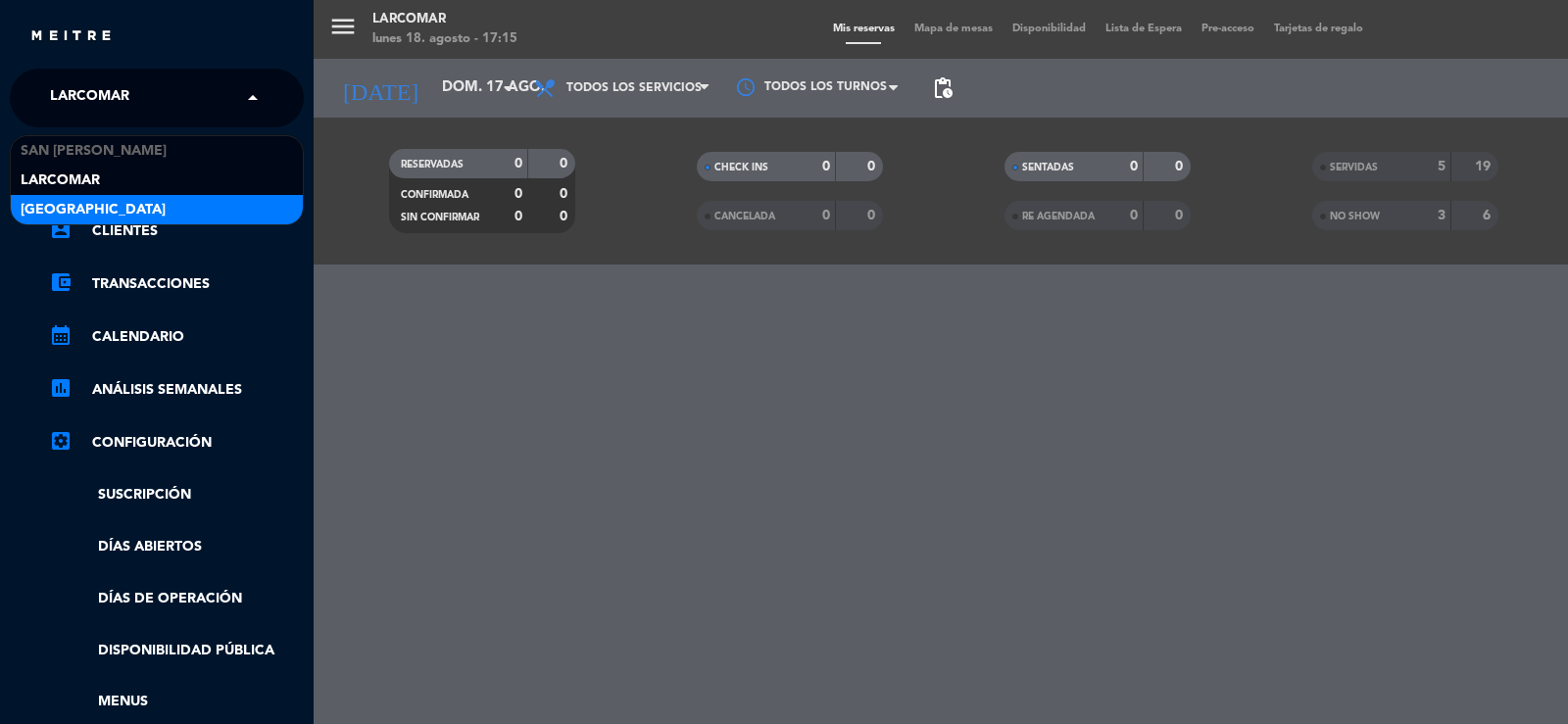
click at [73, 202] on span "[GEOGRAPHIC_DATA]" at bounding box center [92, 210] width 145 height 23
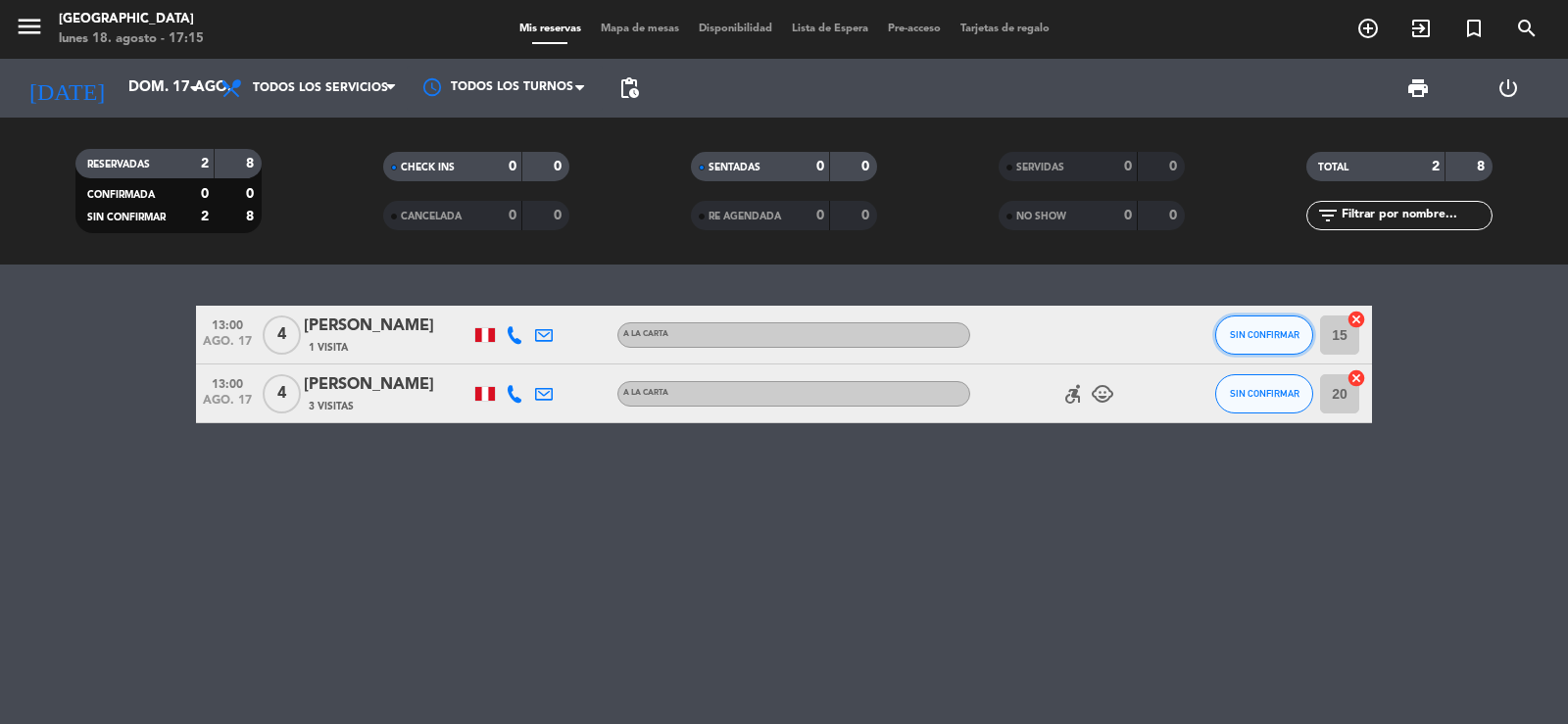
click at [1253, 327] on button "SIN CONFIRMAR" at bounding box center [1265, 335] width 98 height 39
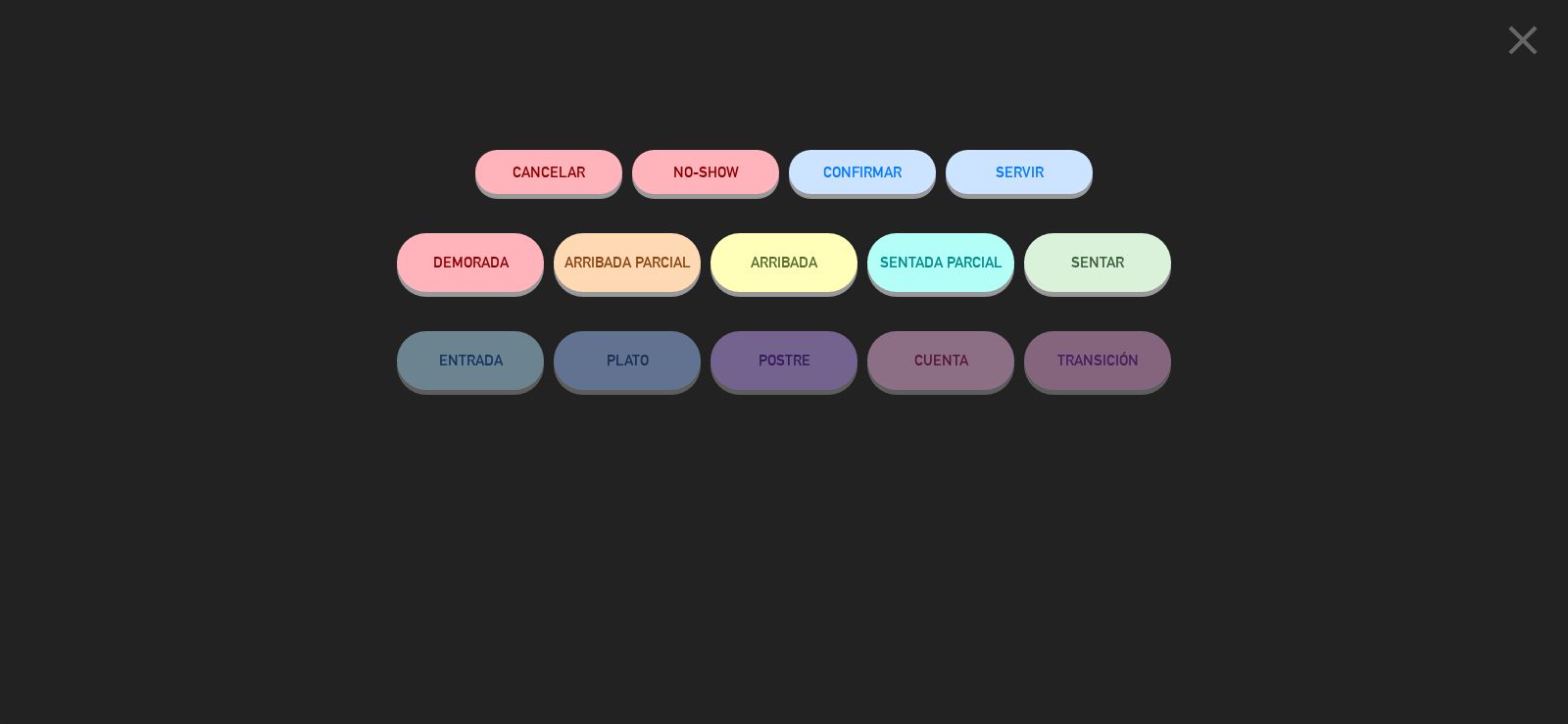
click at [974, 174] on button "SERVIR" at bounding box center [1019, 171] width 147 height 44
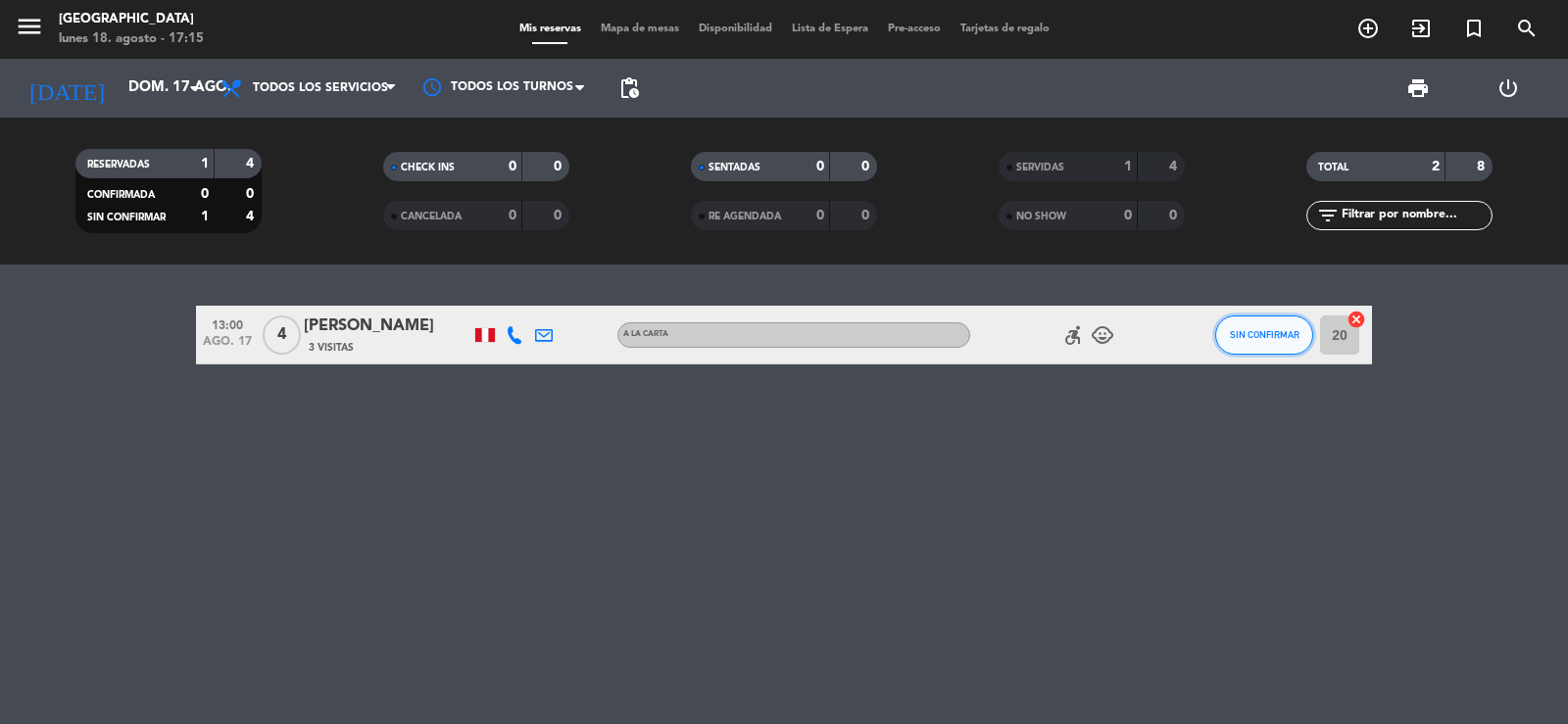
click at [1228, 337] on button "SIN CONFIRMAR" at bounding box center [1265, 335] width 98 height 39
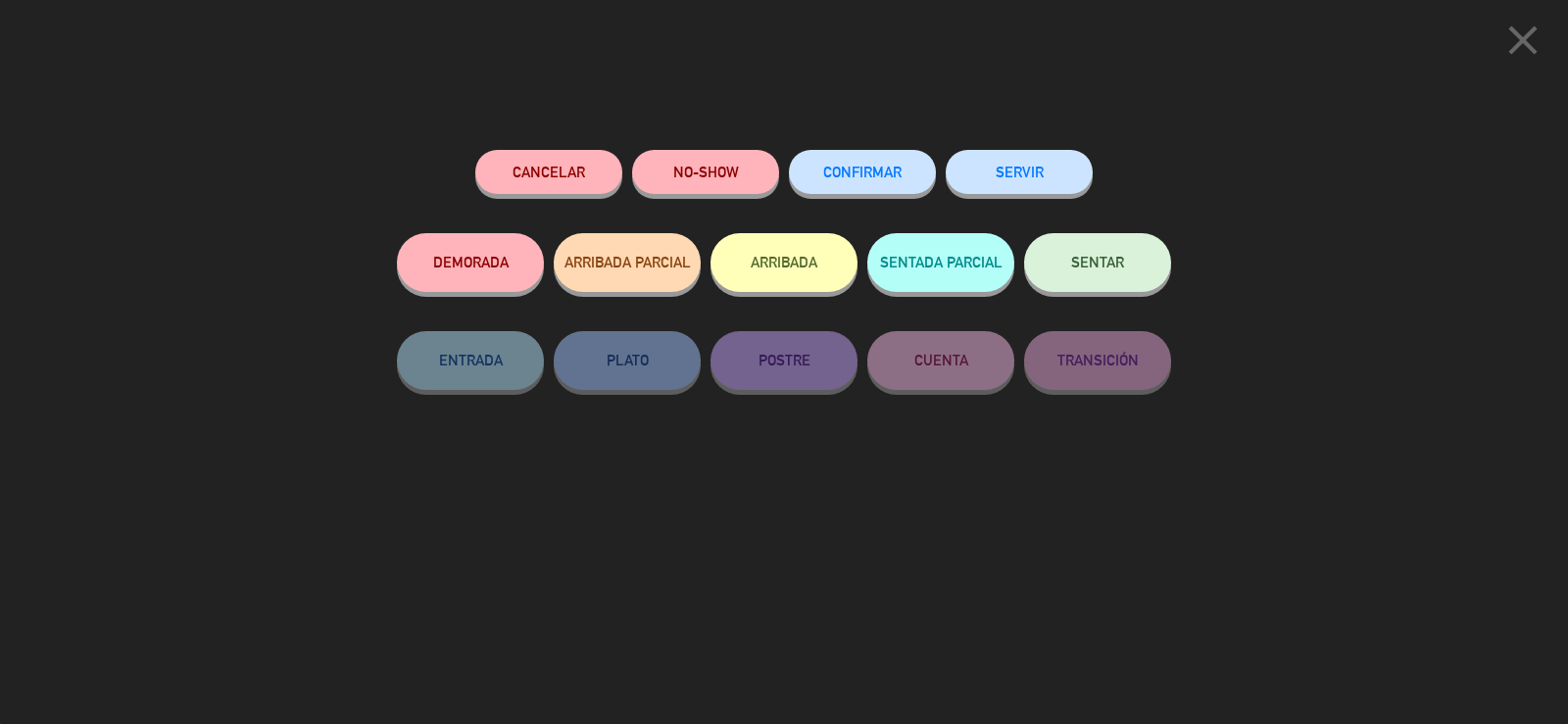
click at [984, 165] on button "SERVIR" at bounding box center [1019, 171] width 147 height 44
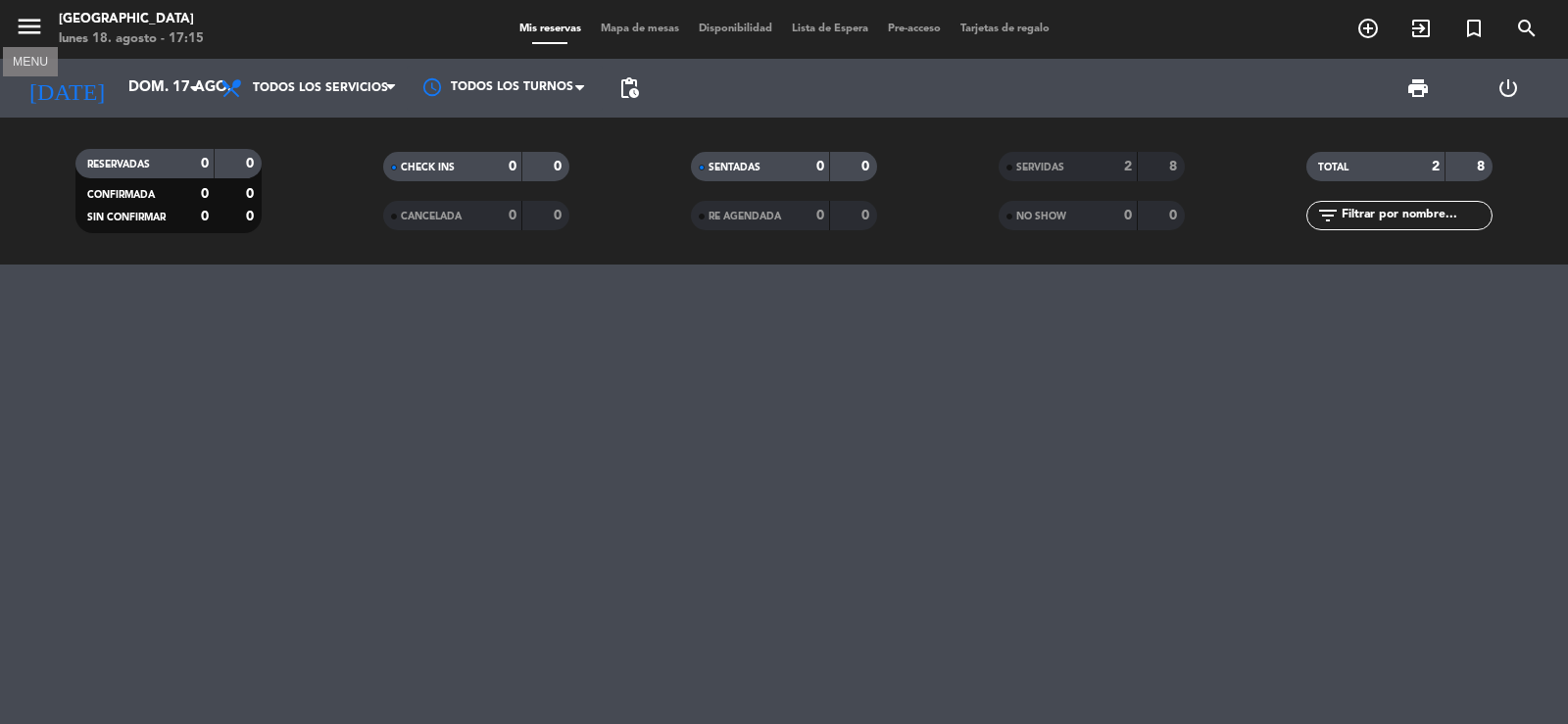
click at [28, 25] on icon "menu" at bounding box center [30, 27] width 30 height 30
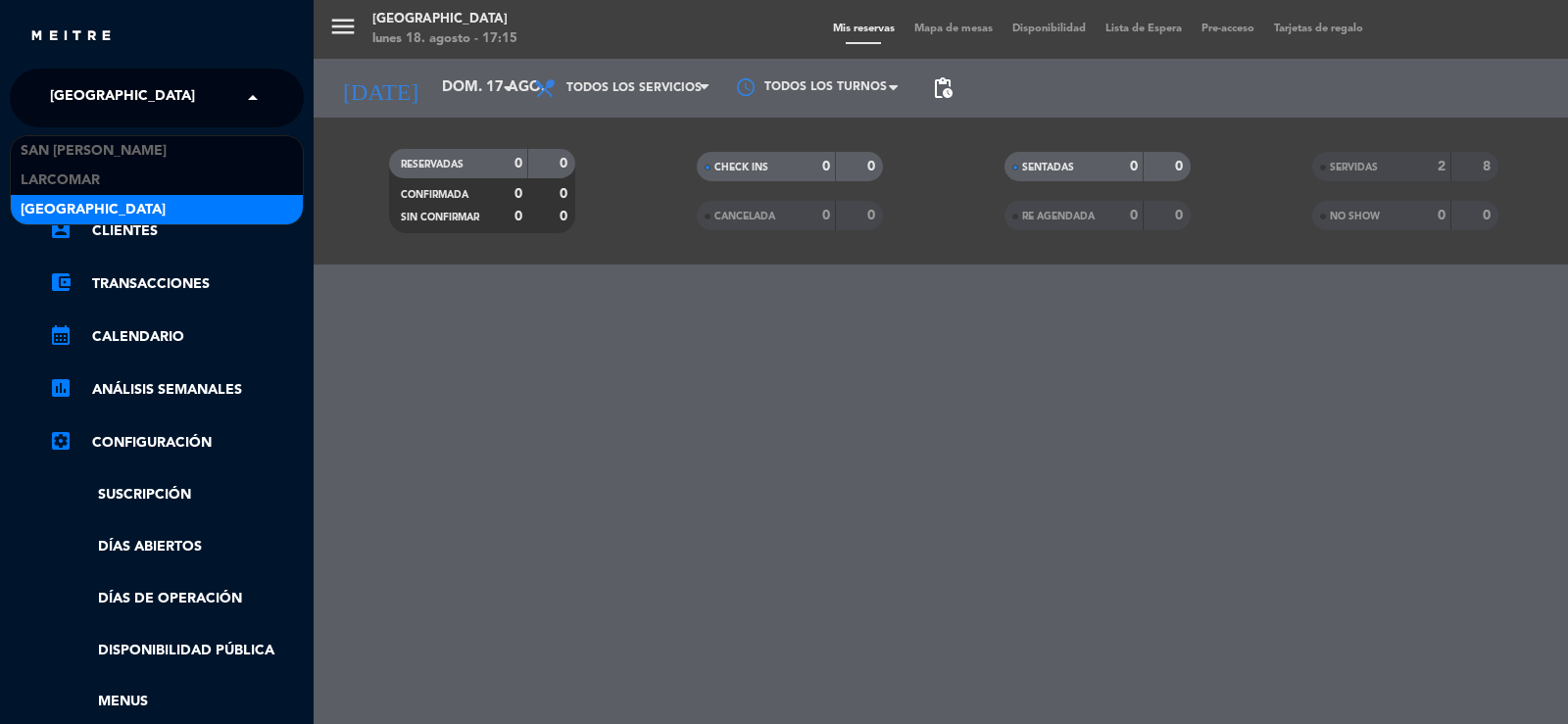
drag, startPoint x: 87, startPoint y: 96, endPoint x: 90, endPoint y: 128, distance: 32.1
click at [87, 97] on span "[GEOGRAPHIC_DATA]" at bounding box center [122, 98] width 145 height 41
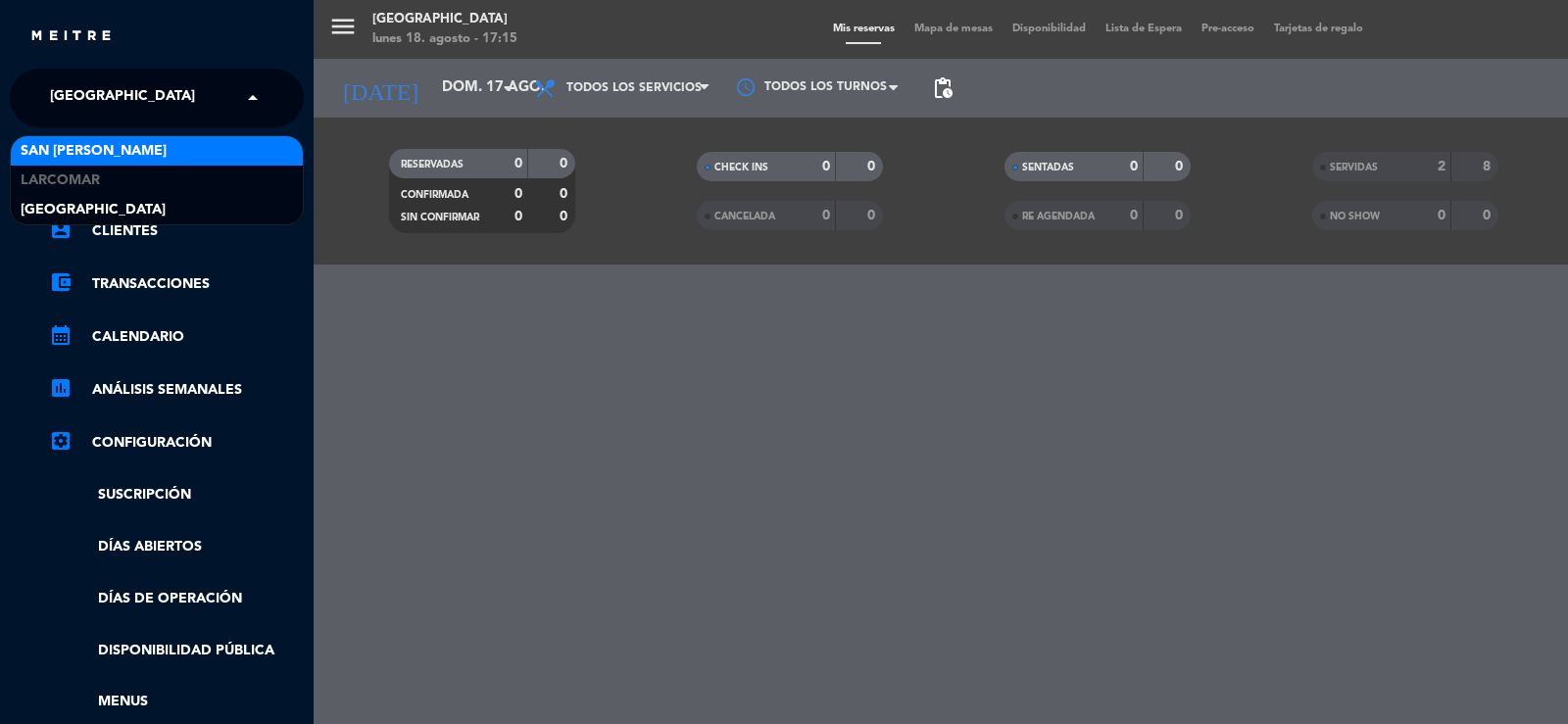
click at [85, 151] on span "San [PERSON_NAME]" at bounding box center [93, 151] width 146 height 23
